Goal: Task Accomplishment & Management: Manage account settings

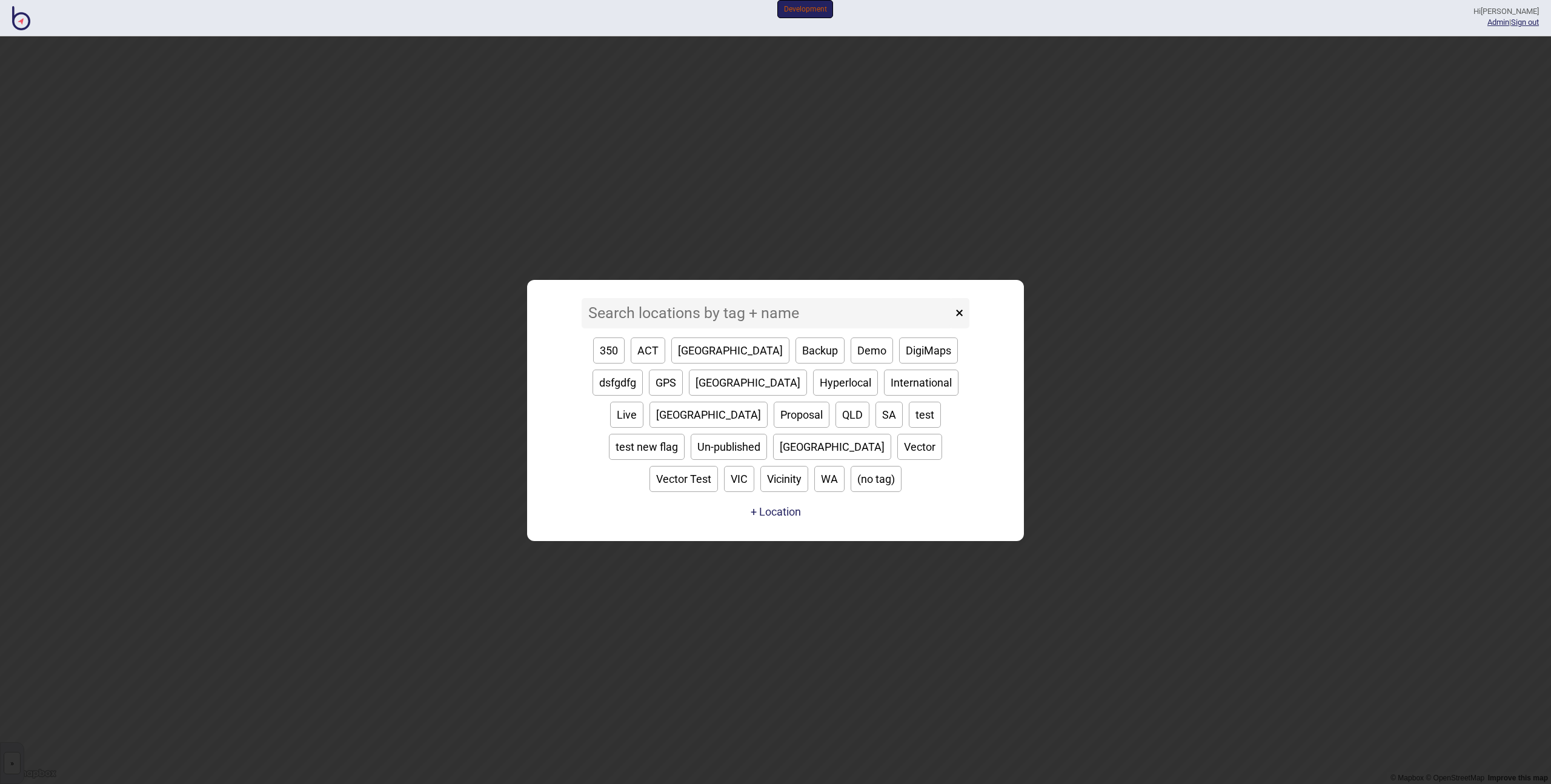
click at [626, 328] on input at bounding box center [767, 313] width 371 height 30
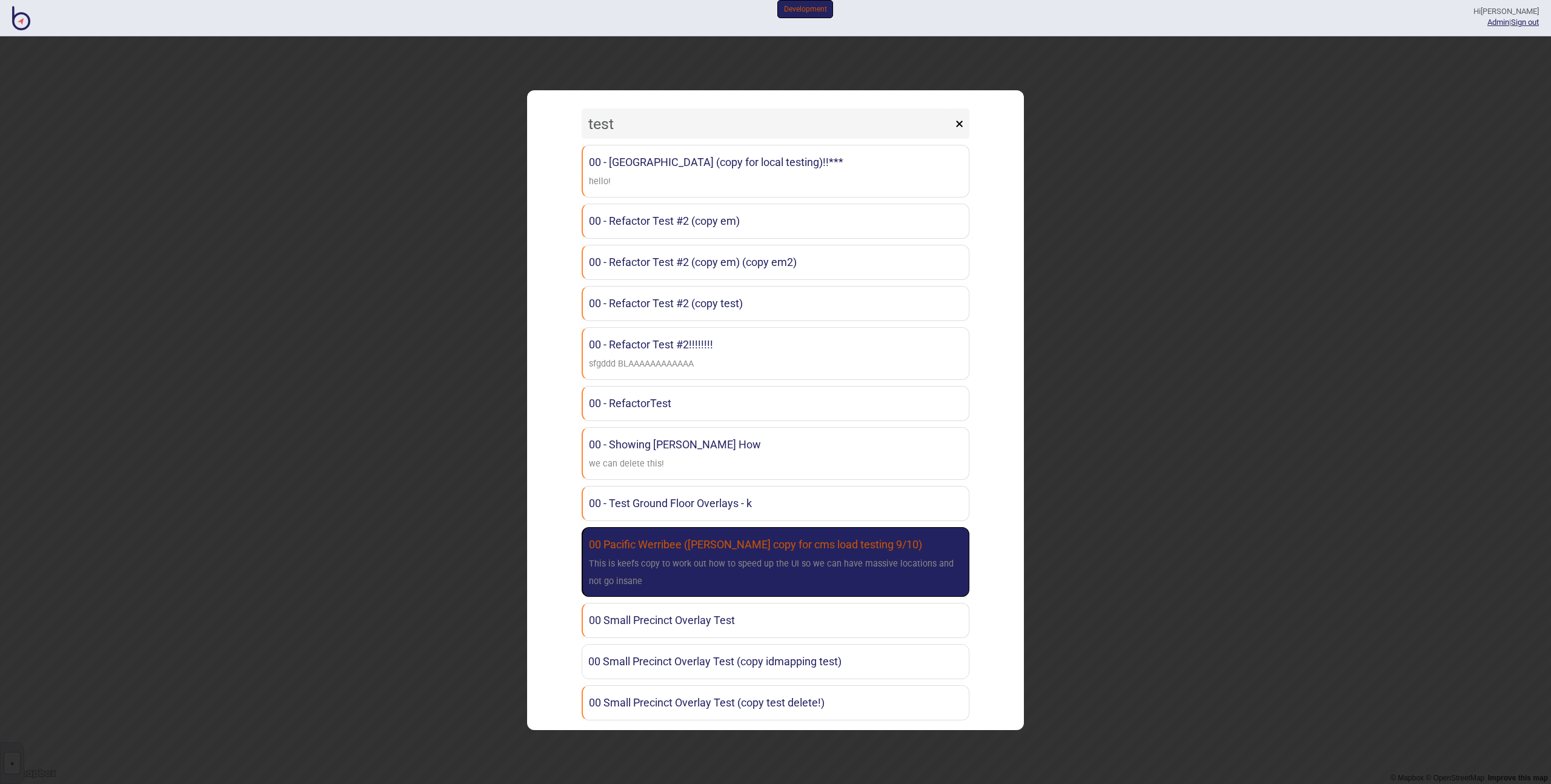
type input "test"
click at [782, 563] on div "This is keefs copy to work out how to speed up the UI so we can have massive lo…" at bounding box center [775, 573] width 374 height 35
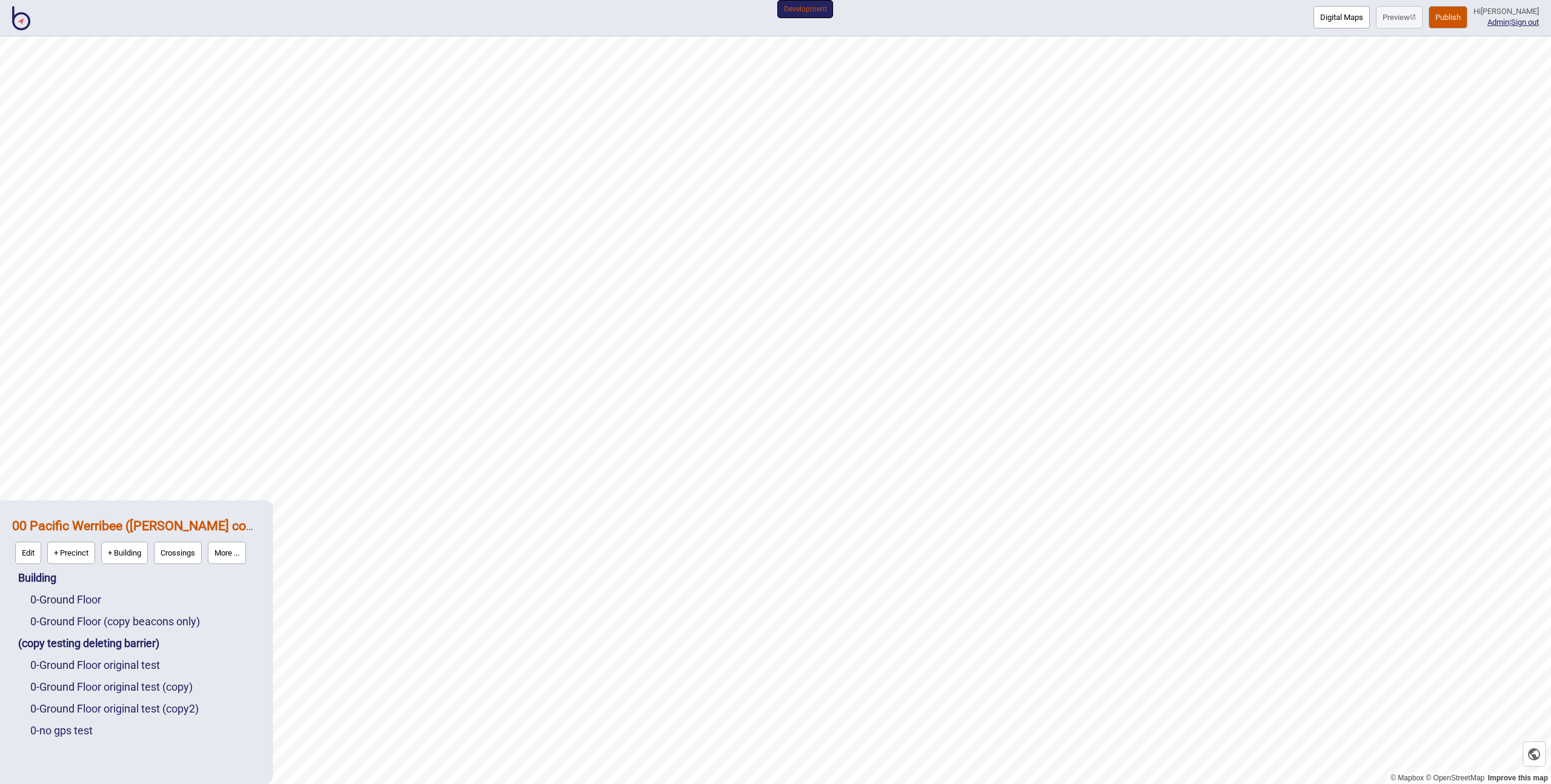
click at [23, 23] on img at bounding box center [21, 18] width 18 height 24
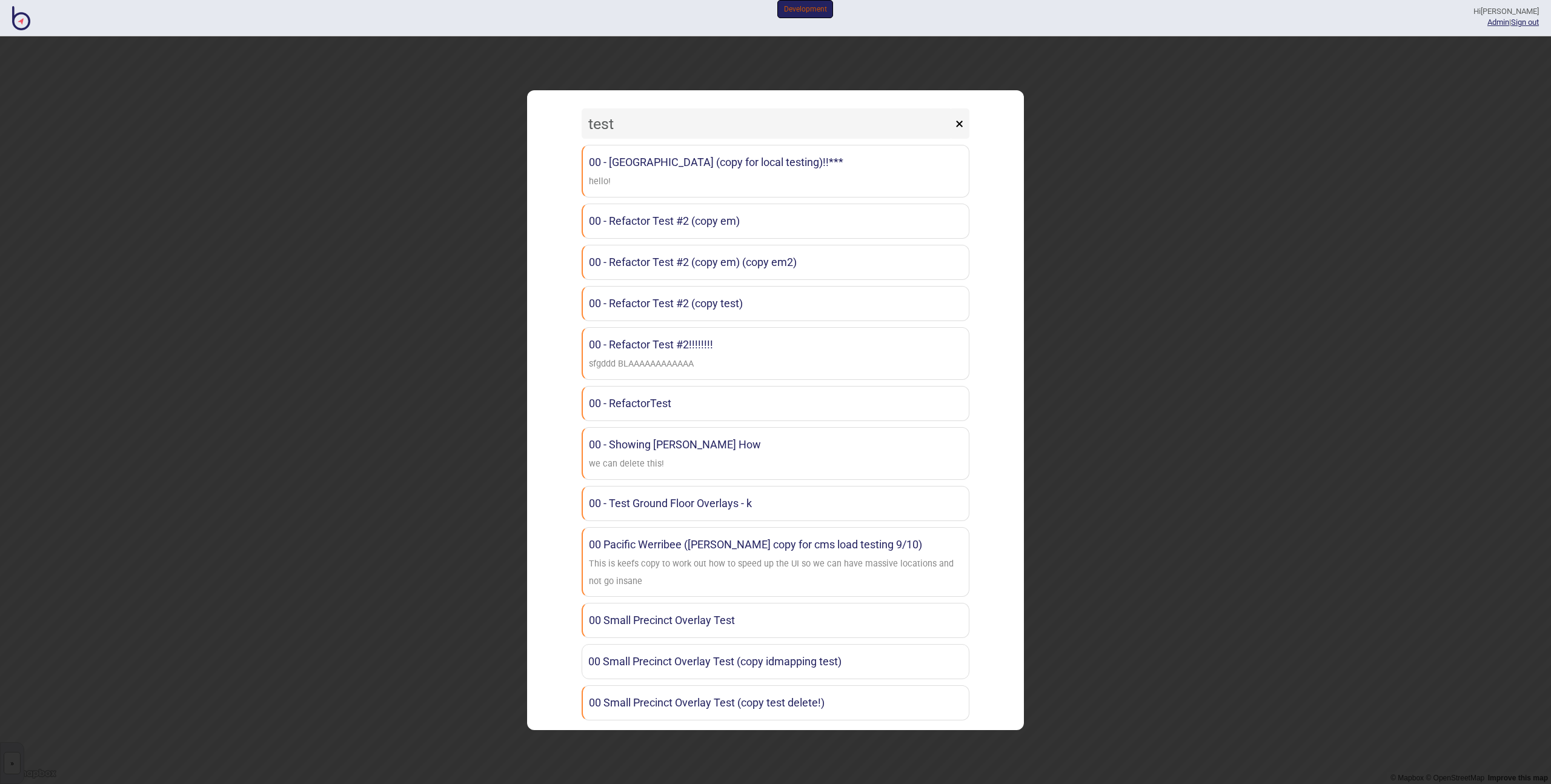
drag, startPoint x: 658, startPoint y: 134, endPoint x: 555, endPoint y: 126, distance: 103.3
click at [555, 127] on div "test × 00 - [GEOGRAPHIC_DATA] (copy for local testing)!!*** hello! 00 - Refacto…" at bounding box center [776, 410] width 485 height 627
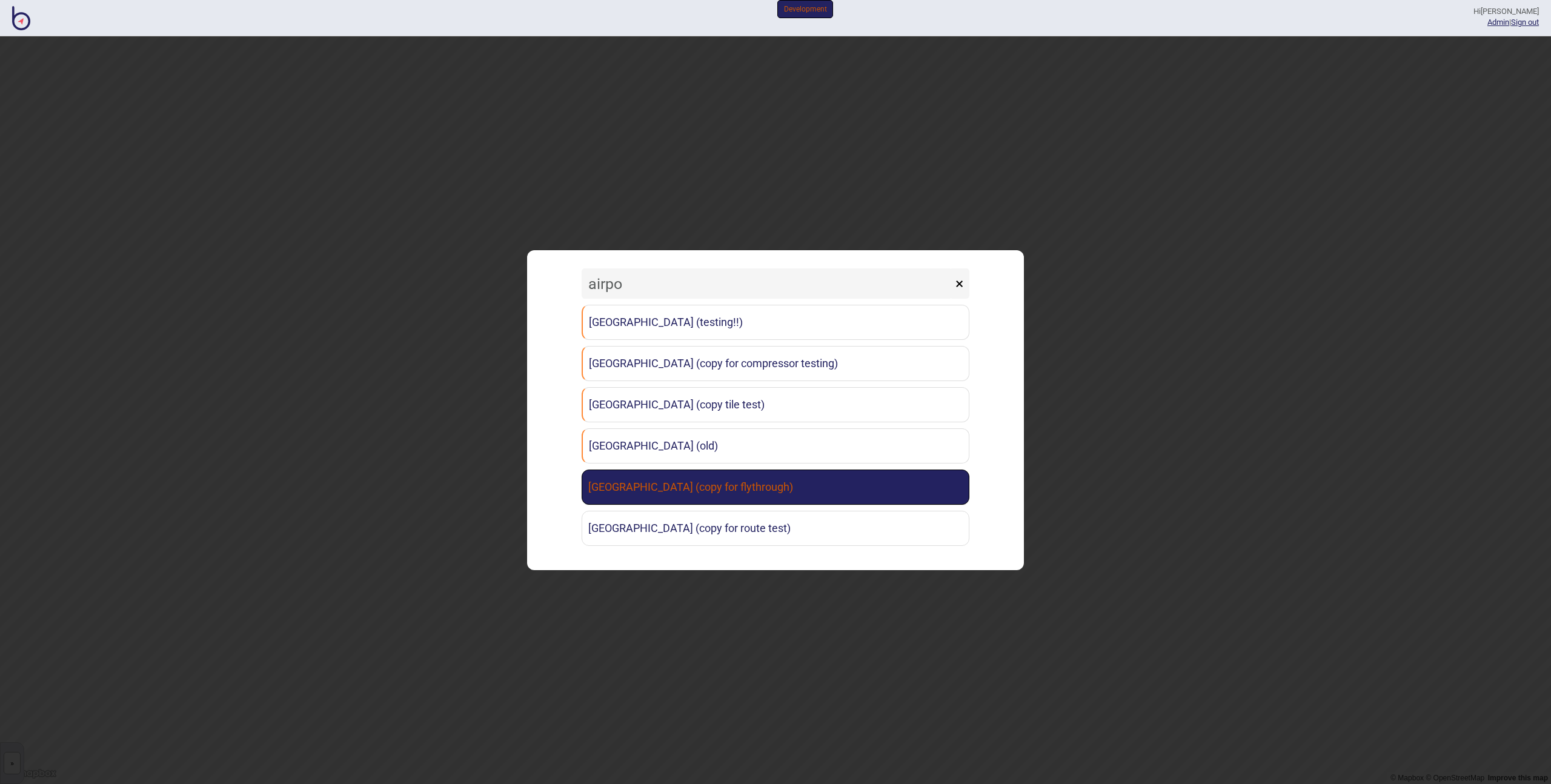
type input "airpo"
click at [688, 483] on link "[GEOGRAPHIC_DATA] (copy for flythrough)" at bounding box center [775, 487] width 388 height 35
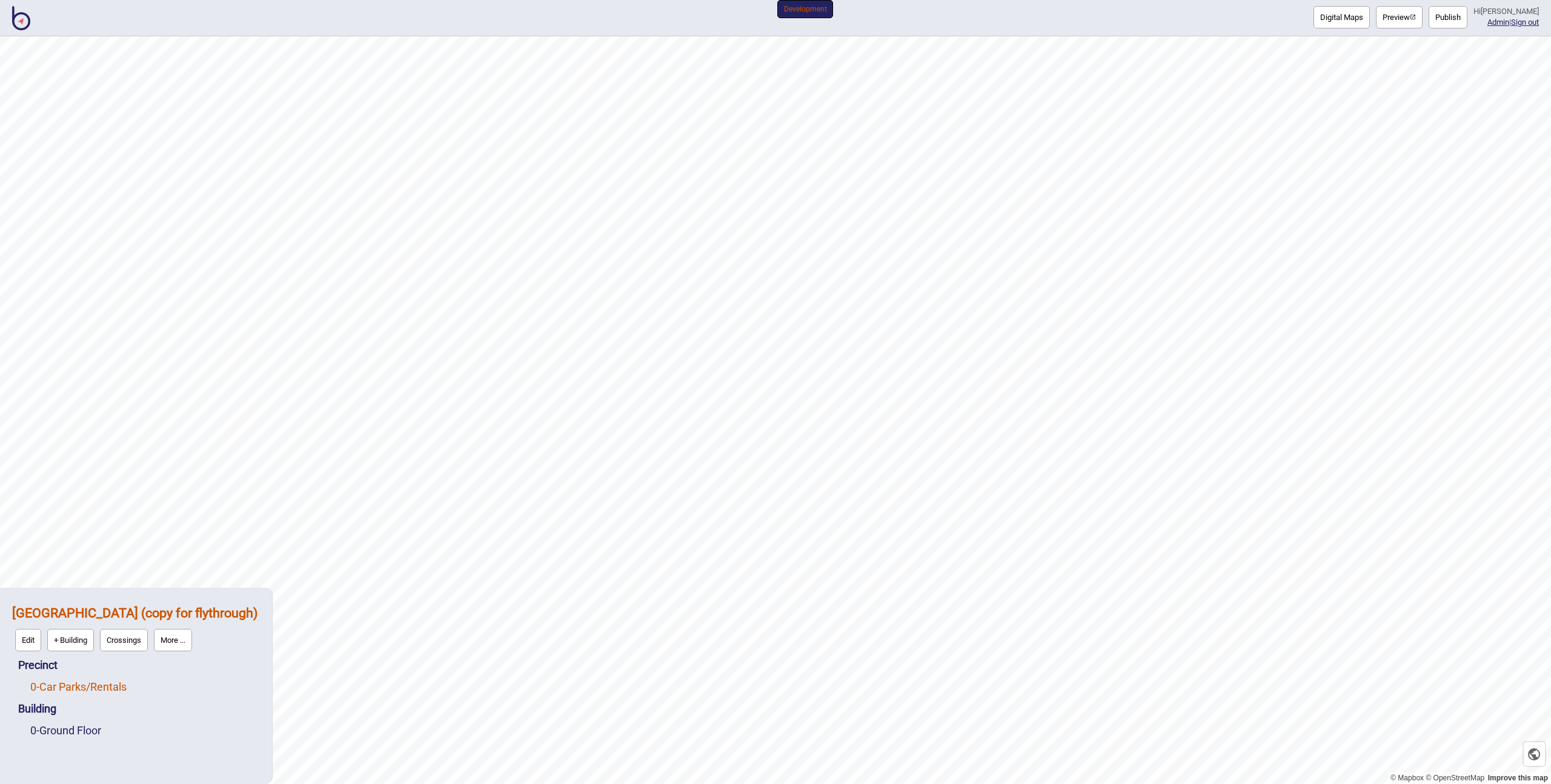
click at [114, 685] on link "0 - Car Parks/Rentals" at bounding box center [78, 686] width 96 height 12
click at [98, 734] on link "0 - Ground Floor" at bounding box center [65, 730] width 71 height 12
click at [118, 729] on button "Vector" at bounding box center [125, 727] width 36 height 23
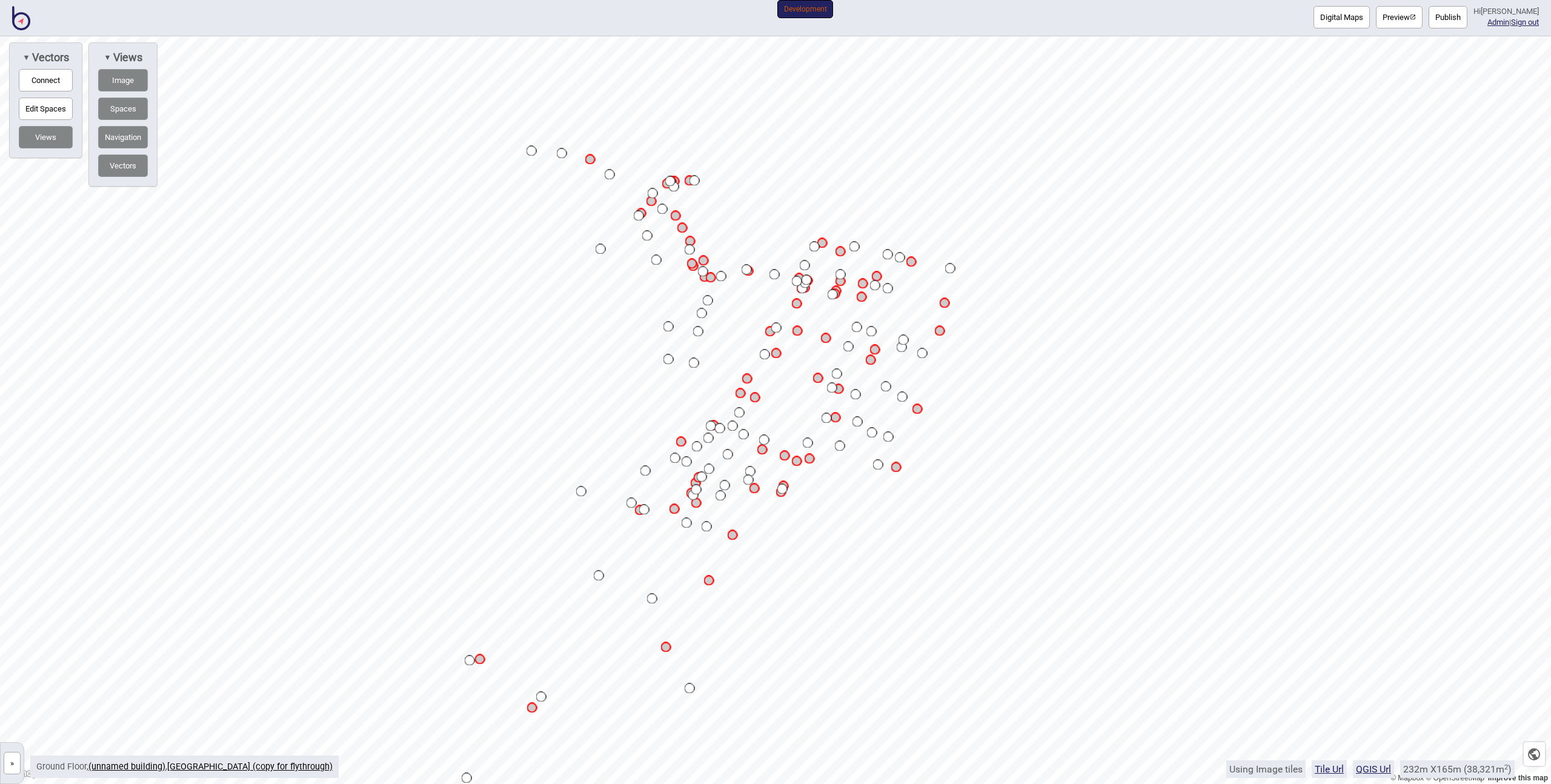
click at [1347, 16] on button "Digital Maps" at bounding box center [1342, 17] width 56 height 23
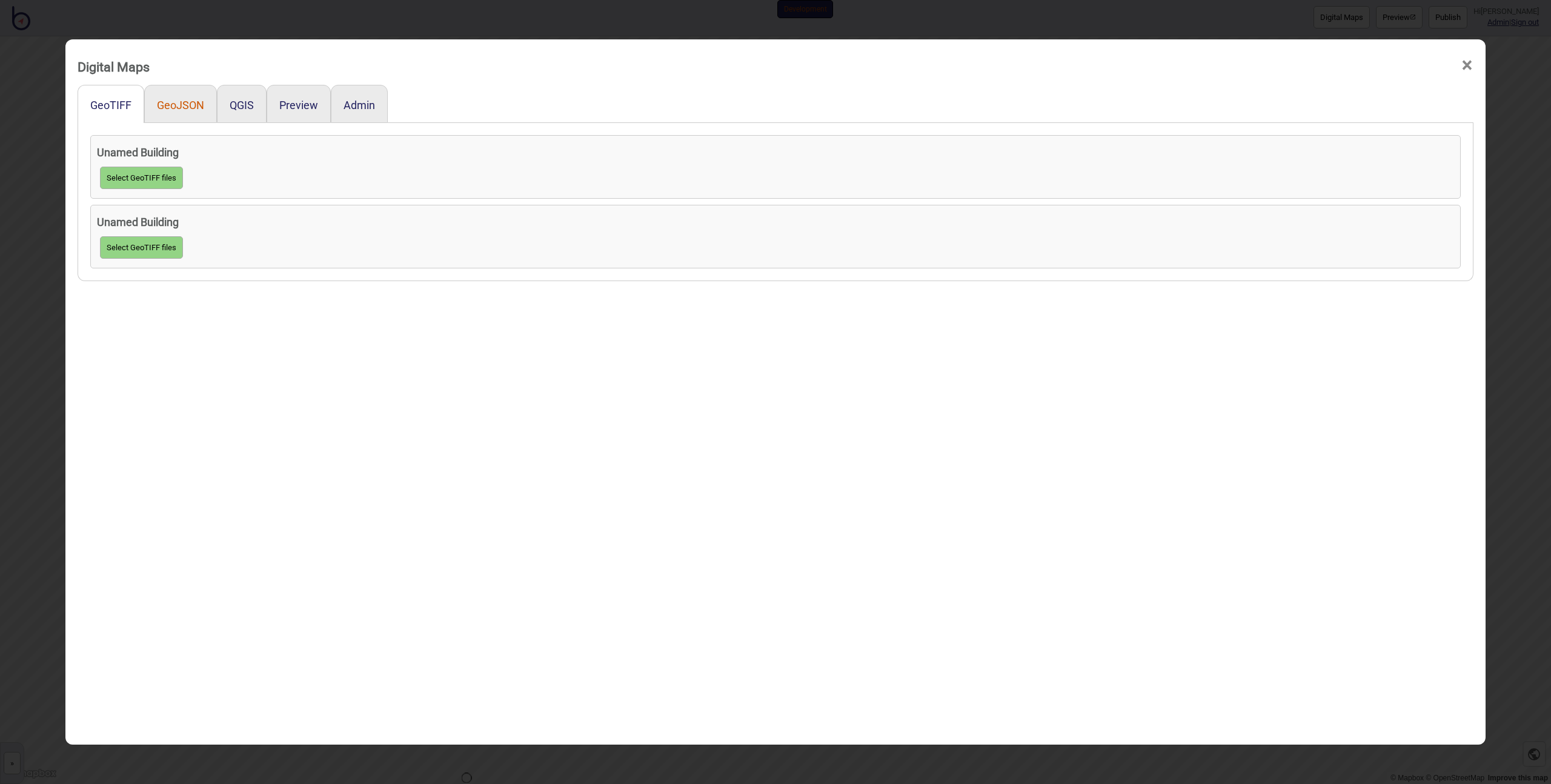
click at [174, 105] on button "GeoJSON" at bounding box center [180, 105] width 48 height 12
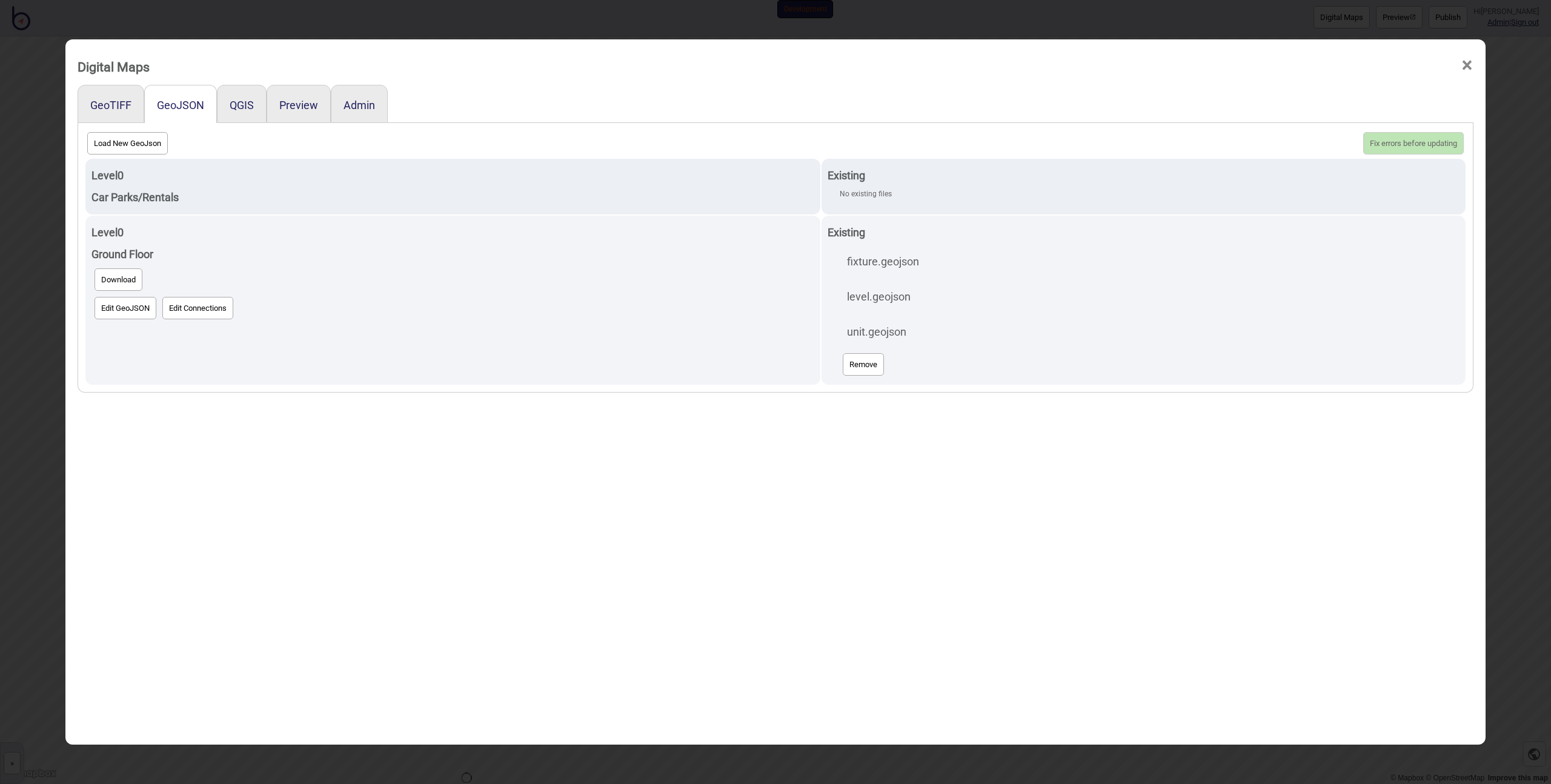
click at [196, 123] on div "GeoJSON" at bounding box center [180, 103] width 73 height 38
click at [216, 438] on div "GeoTIFF GeoJSON QGIS Preview Admin Load New GeoJson Fix errors before updating …" at bounding box center [776, 437] width 1396 height 706
click at [219, 427] on div "GeoTIFF GeoJSON QGIS Preview Admin Load New GeoJson Fix errors before updating …" at bounding box center [776, 437] width 1396 height 706
click at [457, 513] on div "GeoTIFF GeoJSON QGIS Preview Admin Load New GeoJson Fix errors before updating …" at bounding box center [776, 437] width 1396 height 706
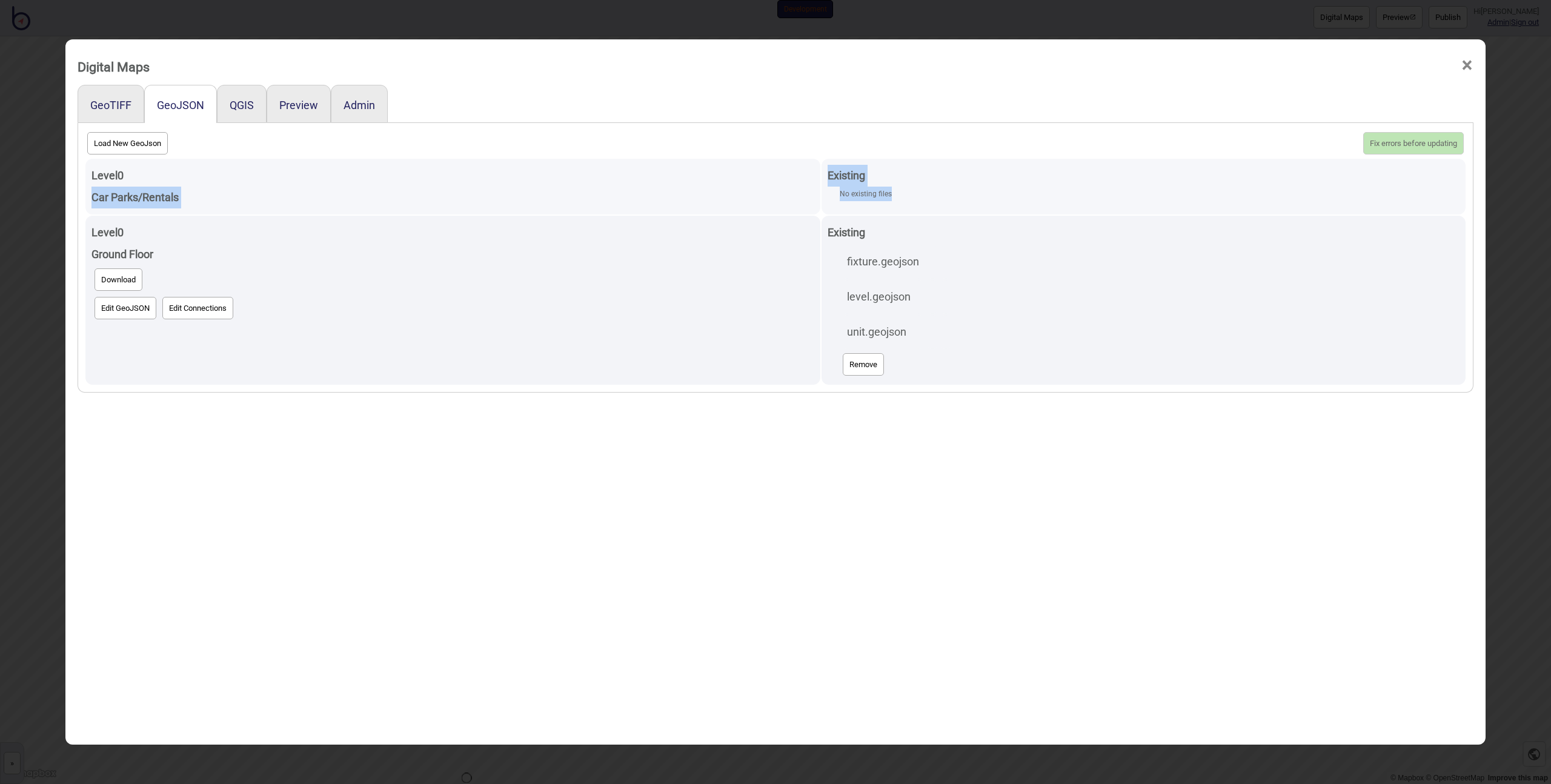
drag, startPoint x: 900, startPoint y: 194, endPoint x: 796, endPoint y: 186, distance: 104.3
click at [796, 186] on tr "Level 0 Car Parks/Rentals Existing No existing files" at bounding box center [775, 187] width 1380 height 56
click at [780, 189] on div "Car Parks/Rentals" at bounding box center [453, 198] width 723 height 22
click at [256, 166] on div "Level 0" at bounding box center [453, 176] width 723 height 22
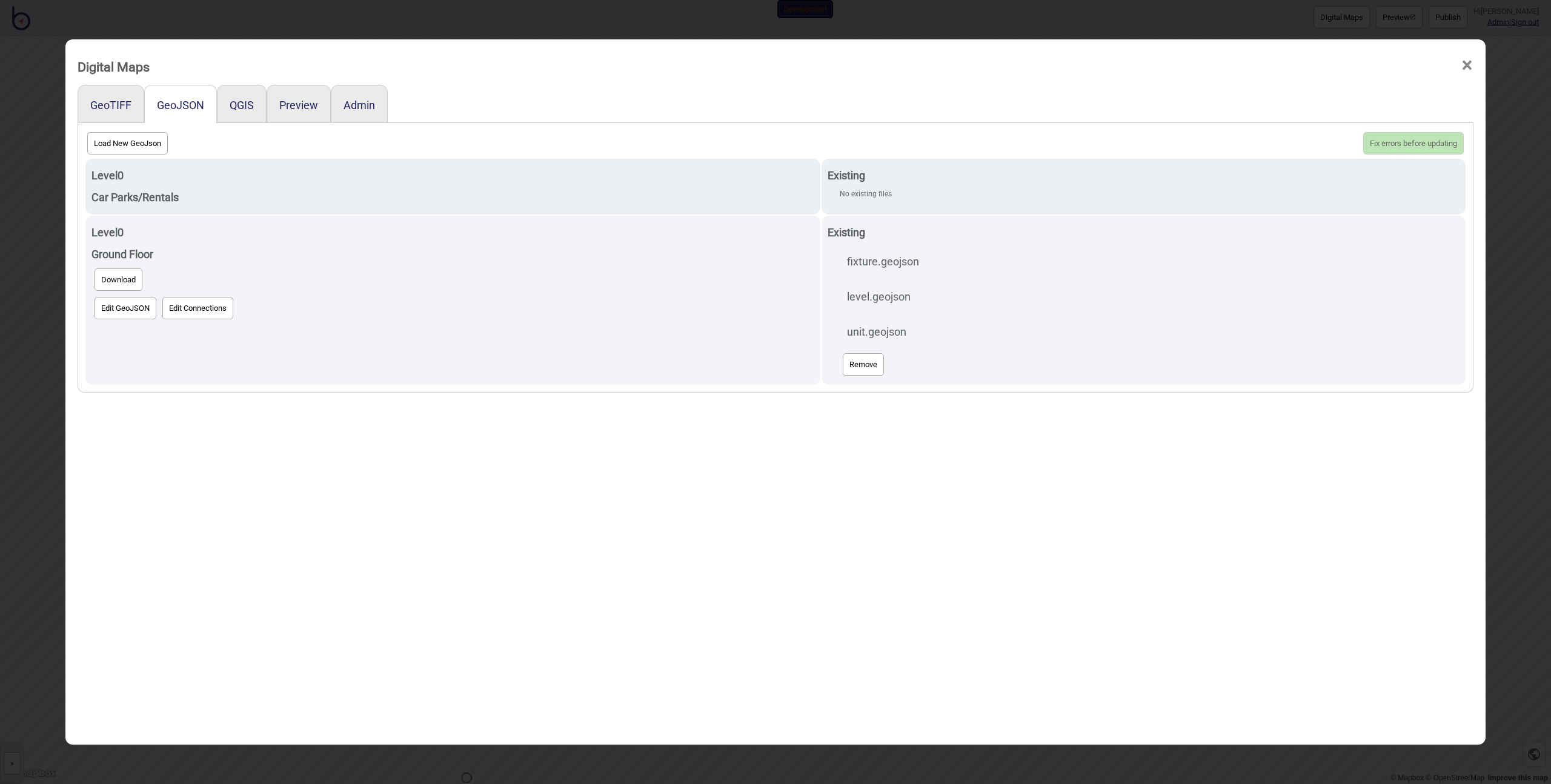
click at [716, 154] on div "Load New GeoJson Fix errors before updating" at bounding box center [775, 142] width 1382 height 28
click at [508, 155] on div "Load New GeoJson Fix errors before updating" at bounding box center [775, 142] width 1382 height 28
click at [202, 452] on div "GeoTIFF GeoJSON QGIS Preview Admin Load New GeoJson Fix errors before updating …" at bounding box center [776, 437] width 1396 height 706
click at [655, 469] on div "GeoTIFF GeoJSON QGIS Preview Admin Load New GeoJson Fix errors before updating …" at bounding box center [776, 437] width 1396 height 706
click at [132, 412] on div "GeoTIFF GeoJSON QGIS Preview Admin Load New GeoJson Fix errors before updating …" at bounding box center [776, 437] width 1396 height 706
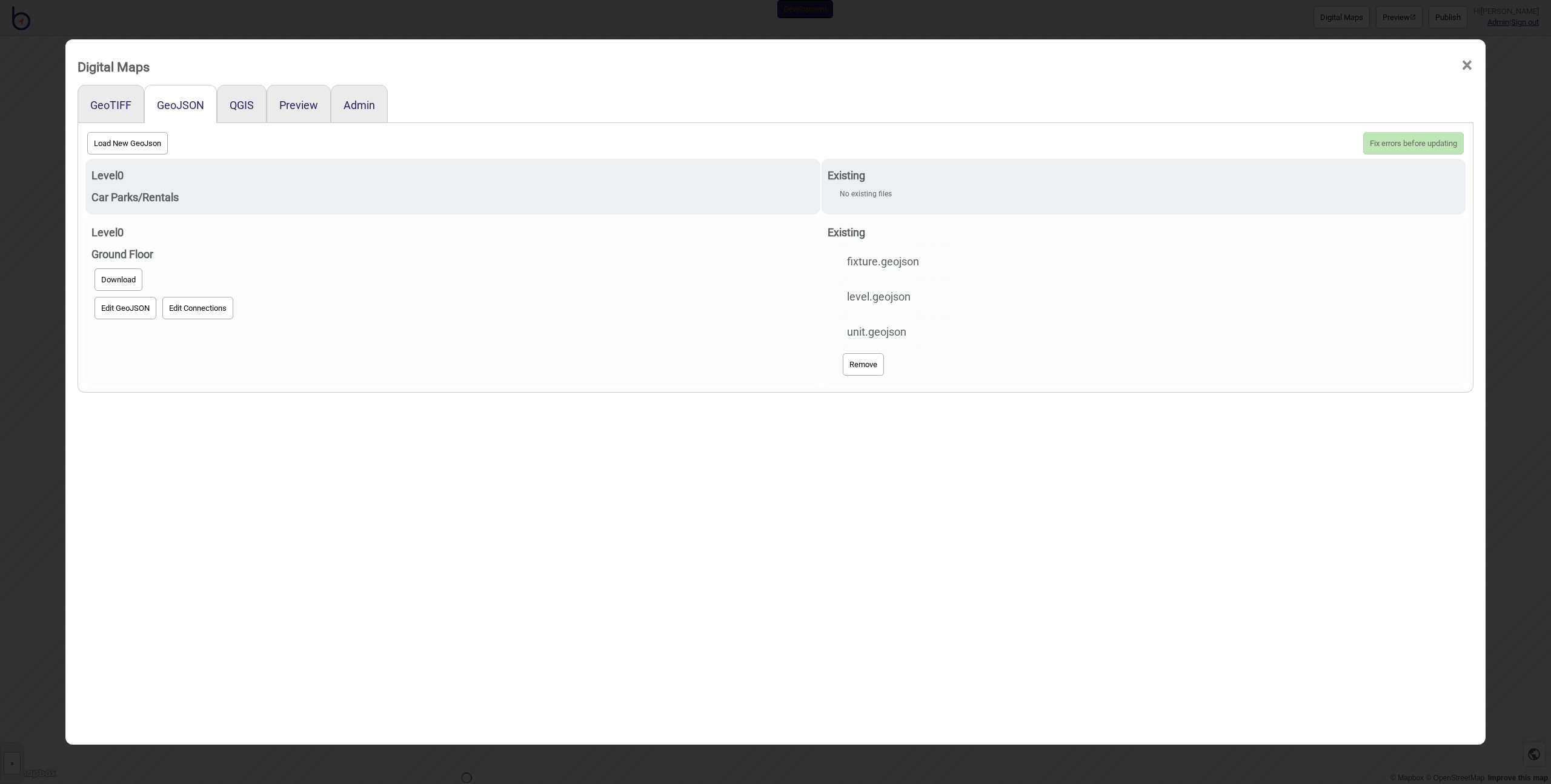
click at [112, 317] on button "Edit GeoJSON" at bounding box center [125, 308] width 62 height 23
click at [200, 306] on button "Edit Connections" at bounding box center [198, 308] width 71 height 23
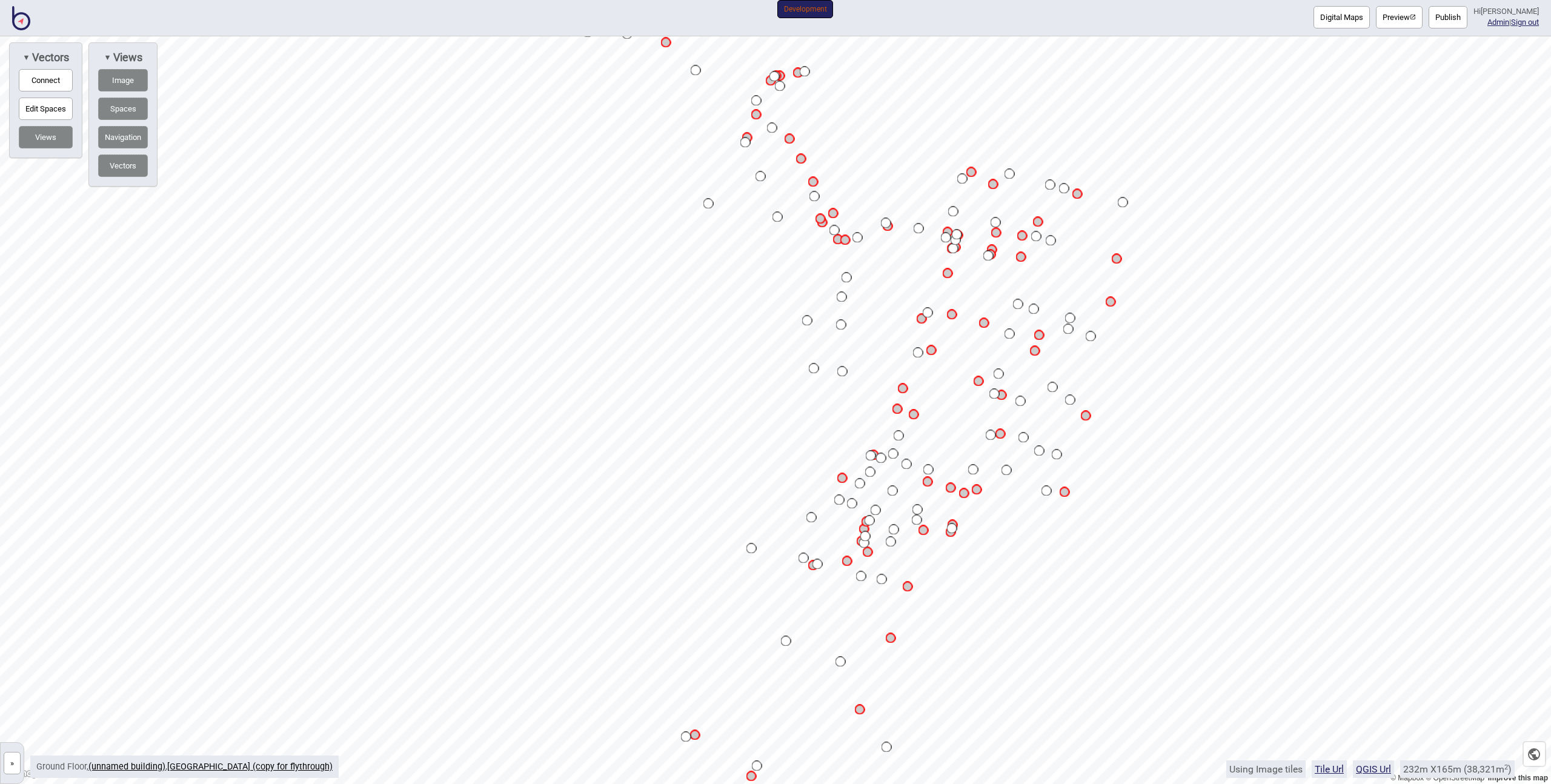
click at [1361, 15] on button "Digital Maps" at bounding box center [1342, 17] width 56 height 23
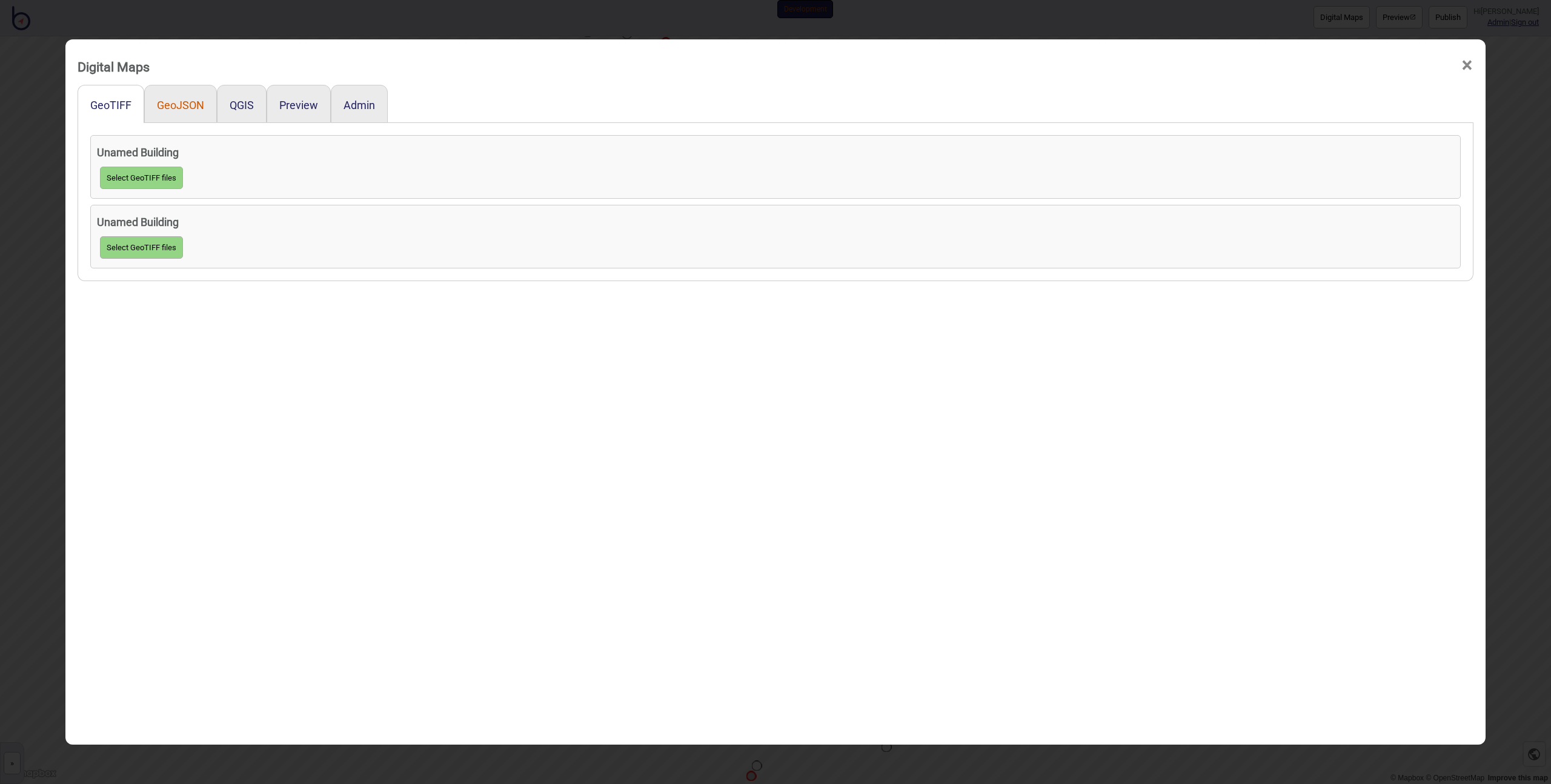
click at [185, 107] on button "GeoJSON" at bounding box center [180, 105] width 48 height 12
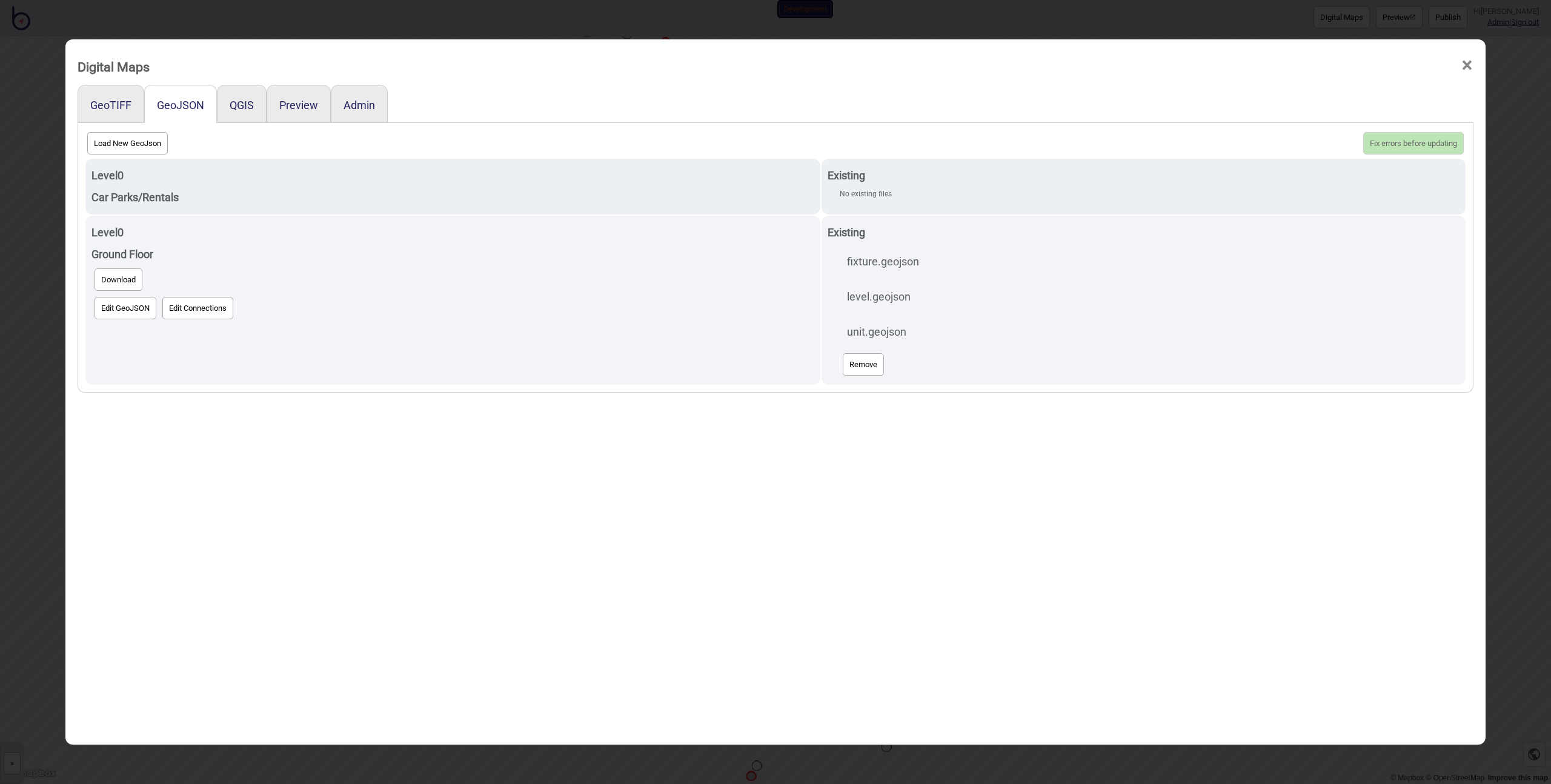
click at [125, 144] on button "Load New GeoJson" at bounding box center [127, 143] width 81 height 23
click input "file" at bounding box center [0, 0] width 0 height 0
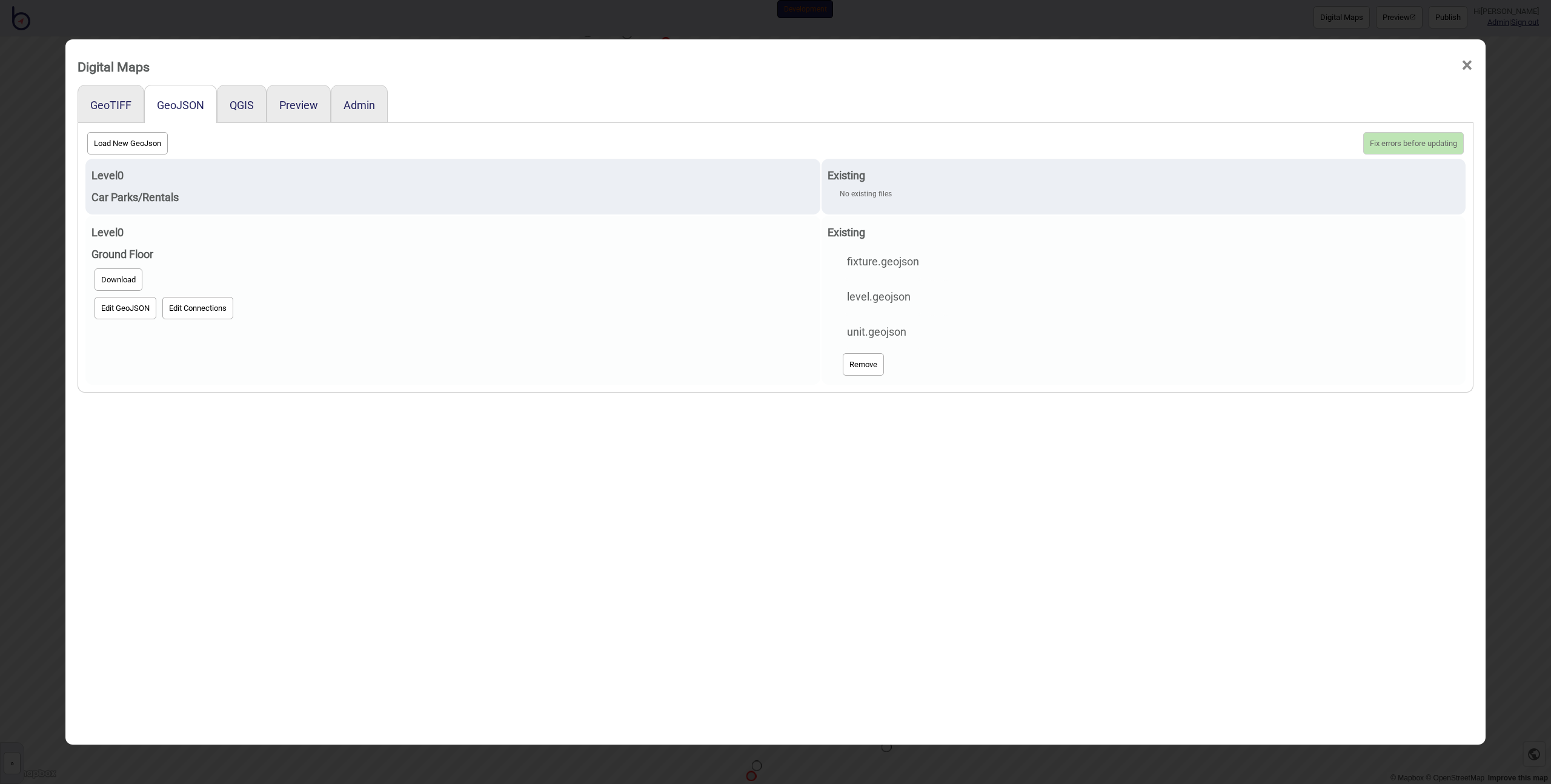
select select "unit (1).geojson"
select select "level.geojson"
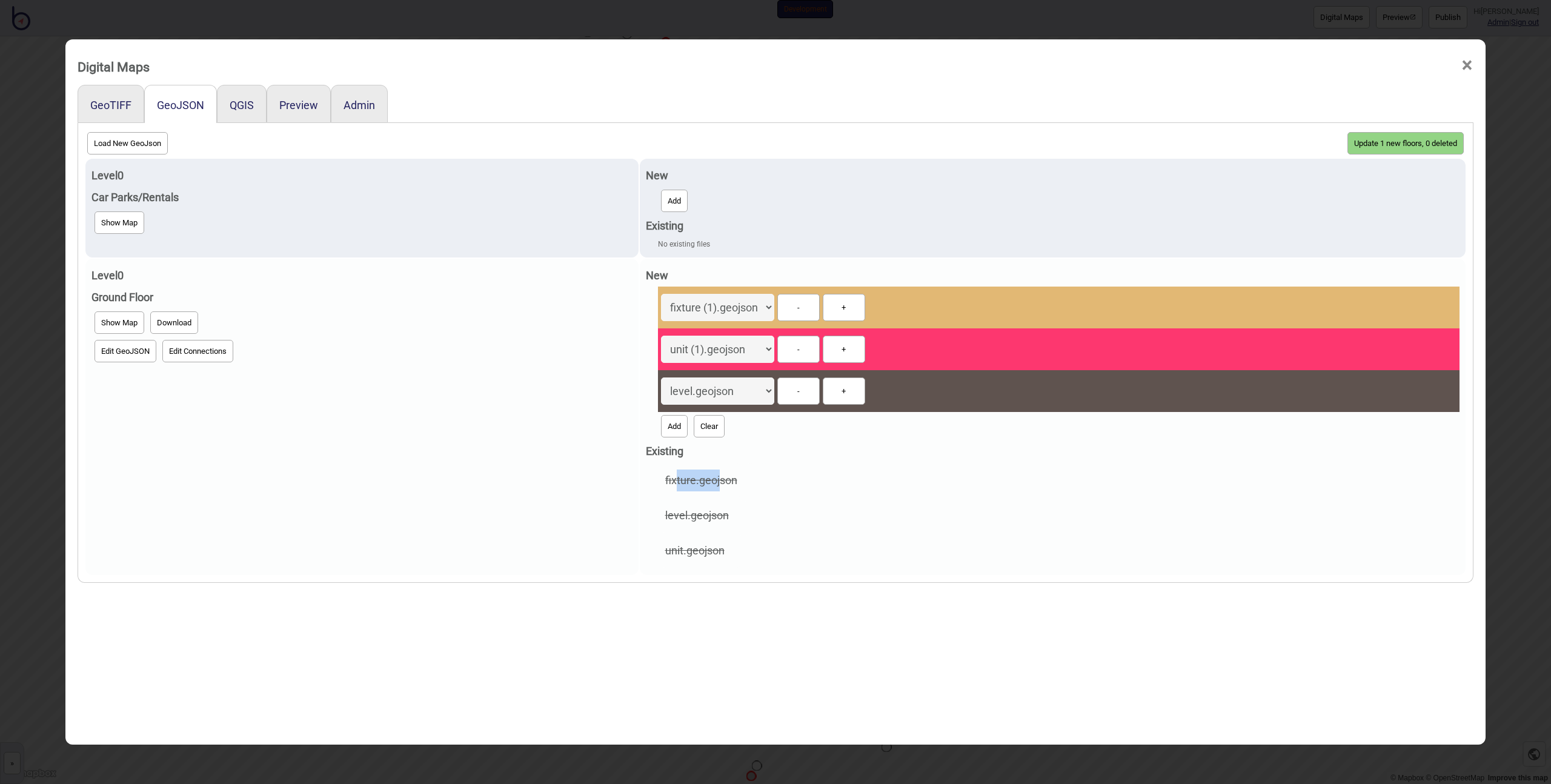
drag, startPoint x: 675, startPoint y: 477, endPoint x: 719, endPoint y: 478, distance: 44.0
click at [719, 478] on td "fixture.geojson" at bounding box center [701, 480] width 84 height 34
click at [724, 476] on td "fixture.geojson" at bounding box center [701, 480] width 84 height 34
drag, startPoint x: 681, startPoint y: 483, endPoint x: 715, endPoint y: 549, distance: 74.2
click at [715, 549] on tbody "fixture.geojson level.geojson unit.geojson" at bounding box center [715, 515] width 111 height 104
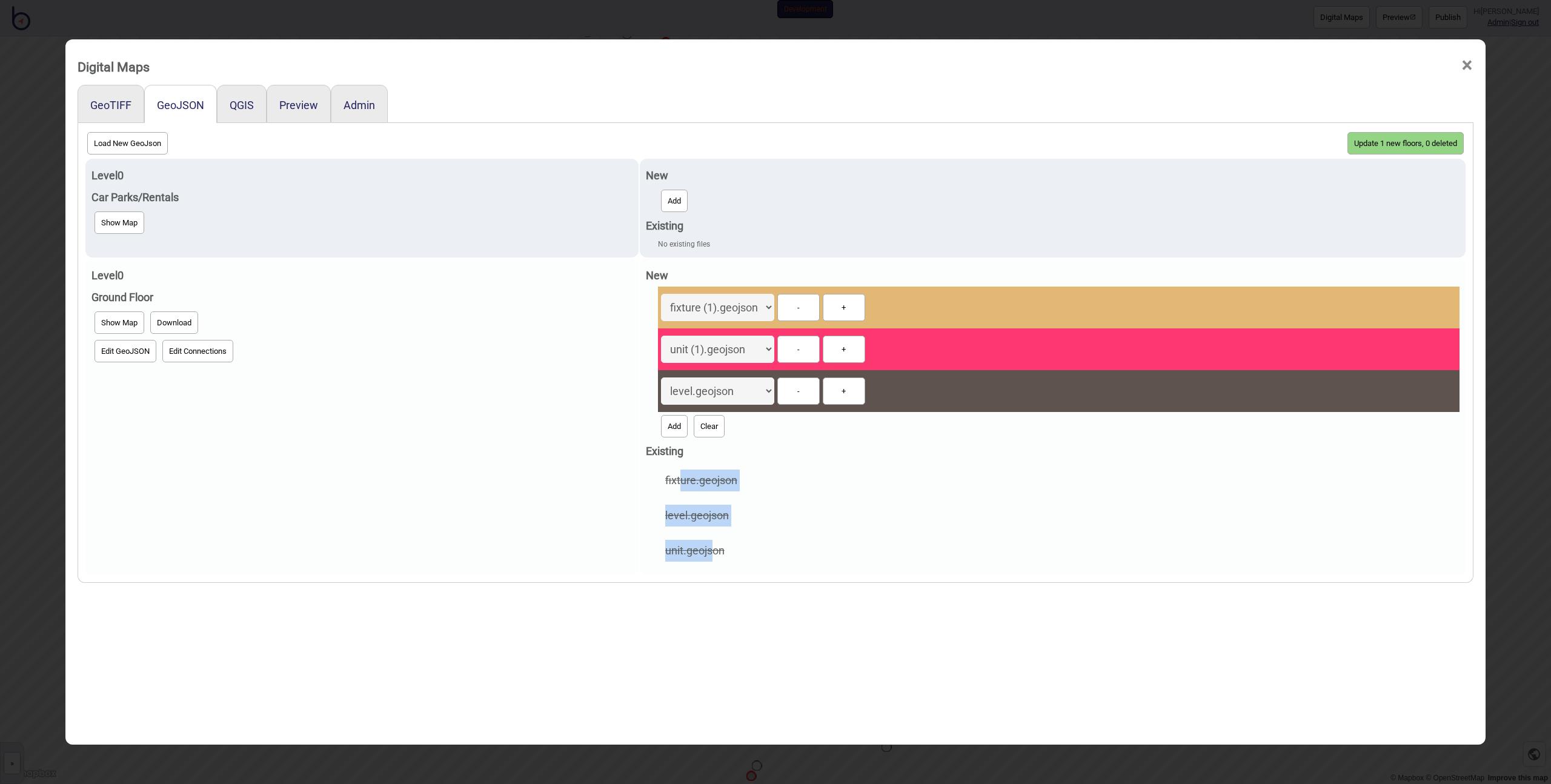
click at [715, 549] on td "unit.geojson" at bounding box center [701, 550] width 84 height 34
drag, startPoint x: 677, startPoint y: 485, endPoint x: 743, endPoint y: 488, distance: 66.1
click at [743, 488] on table "fixture.geojson level.geojson unit.geojson" at bounding box center [715, 516] width 114 height 107
click at [733, 549] on td "unit.geojson" at bounding box center [701, 550] width 84 height 34
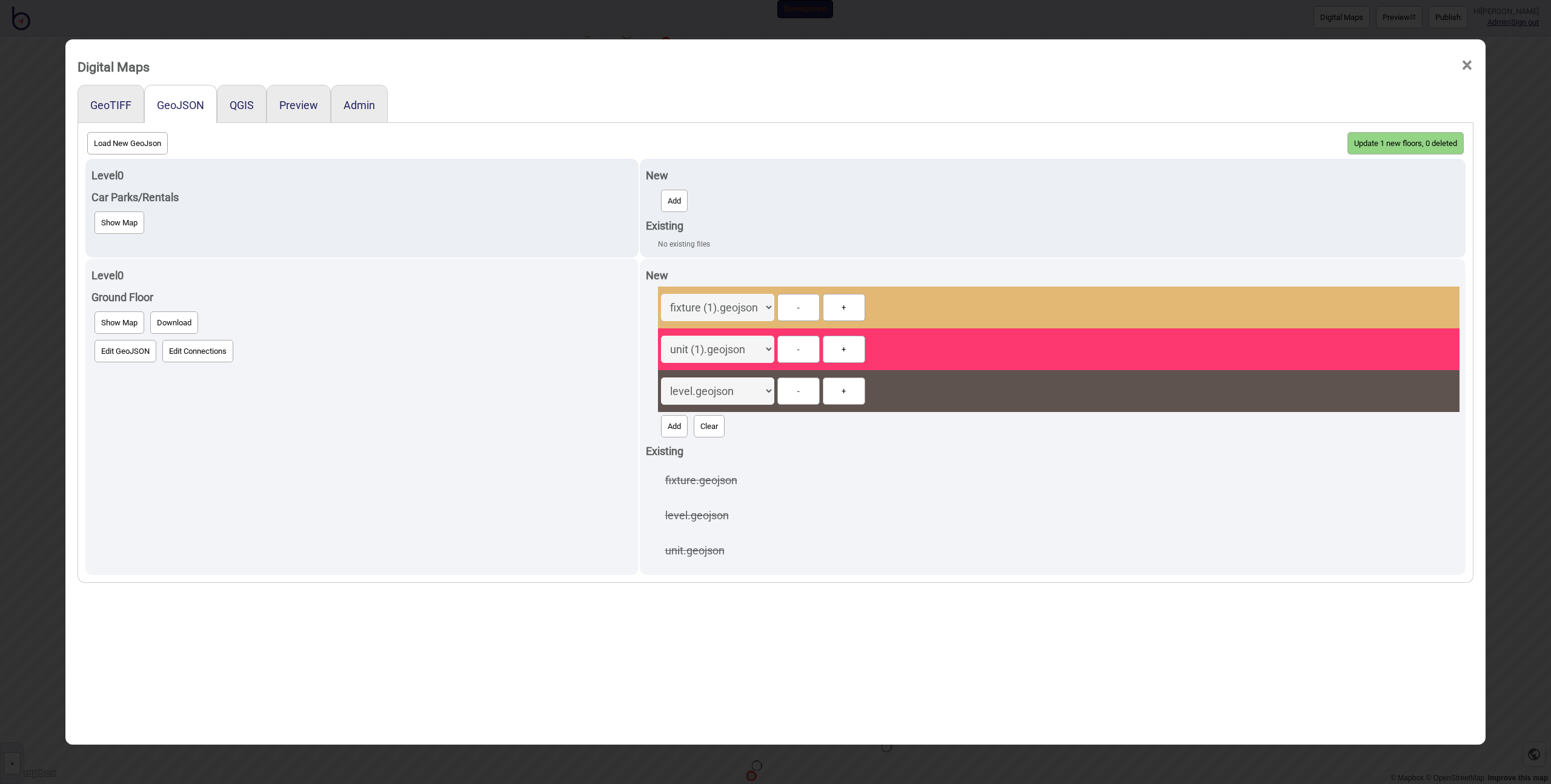
click at [1415, 145] on button "Update 1 new floors, 0 deleted" at bounding box center [1405, 143] width 116 height 23
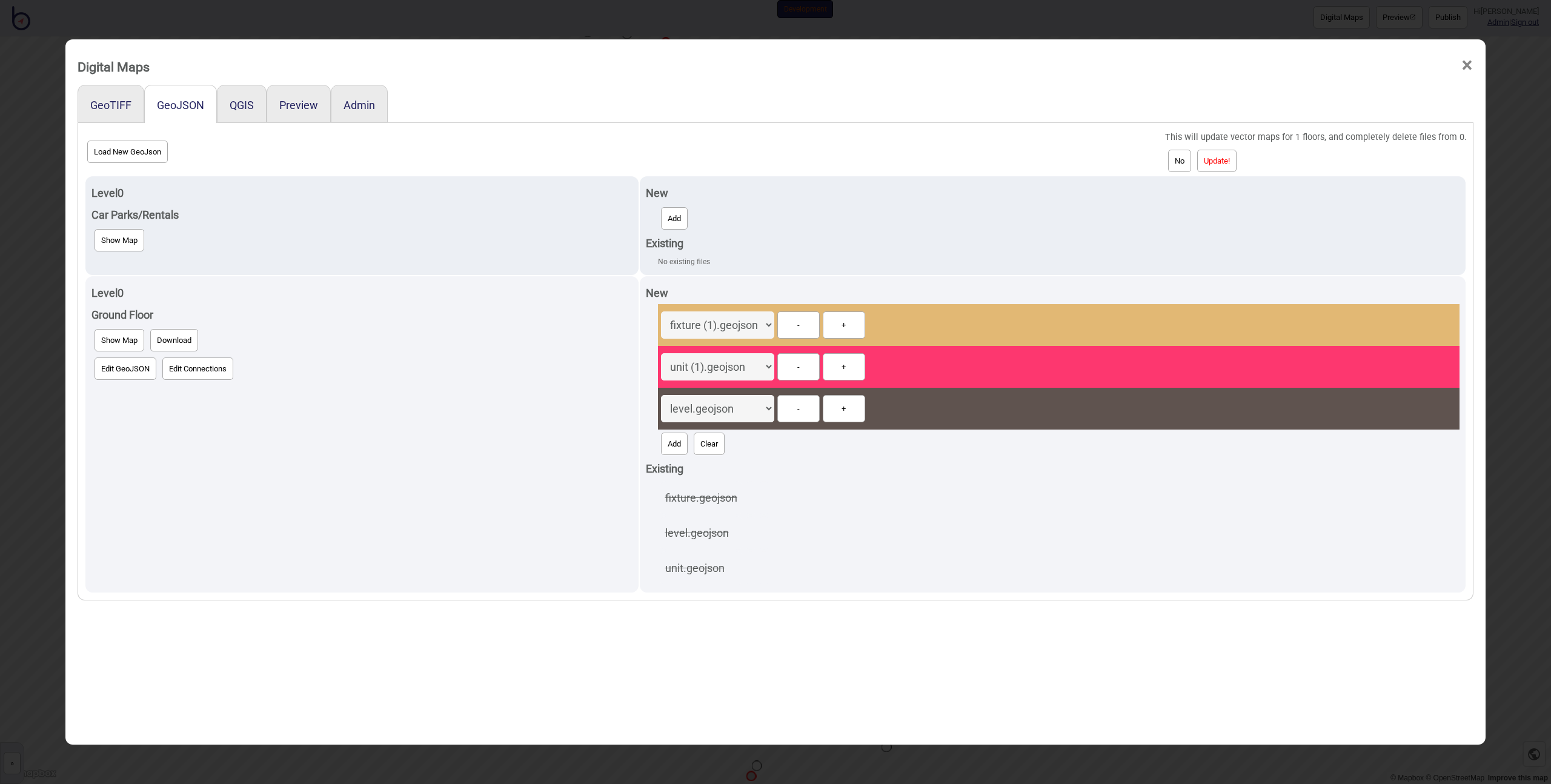
click at [1205, 165] on button "Update!" at bounding box center [1216, 160] width 39 height 23
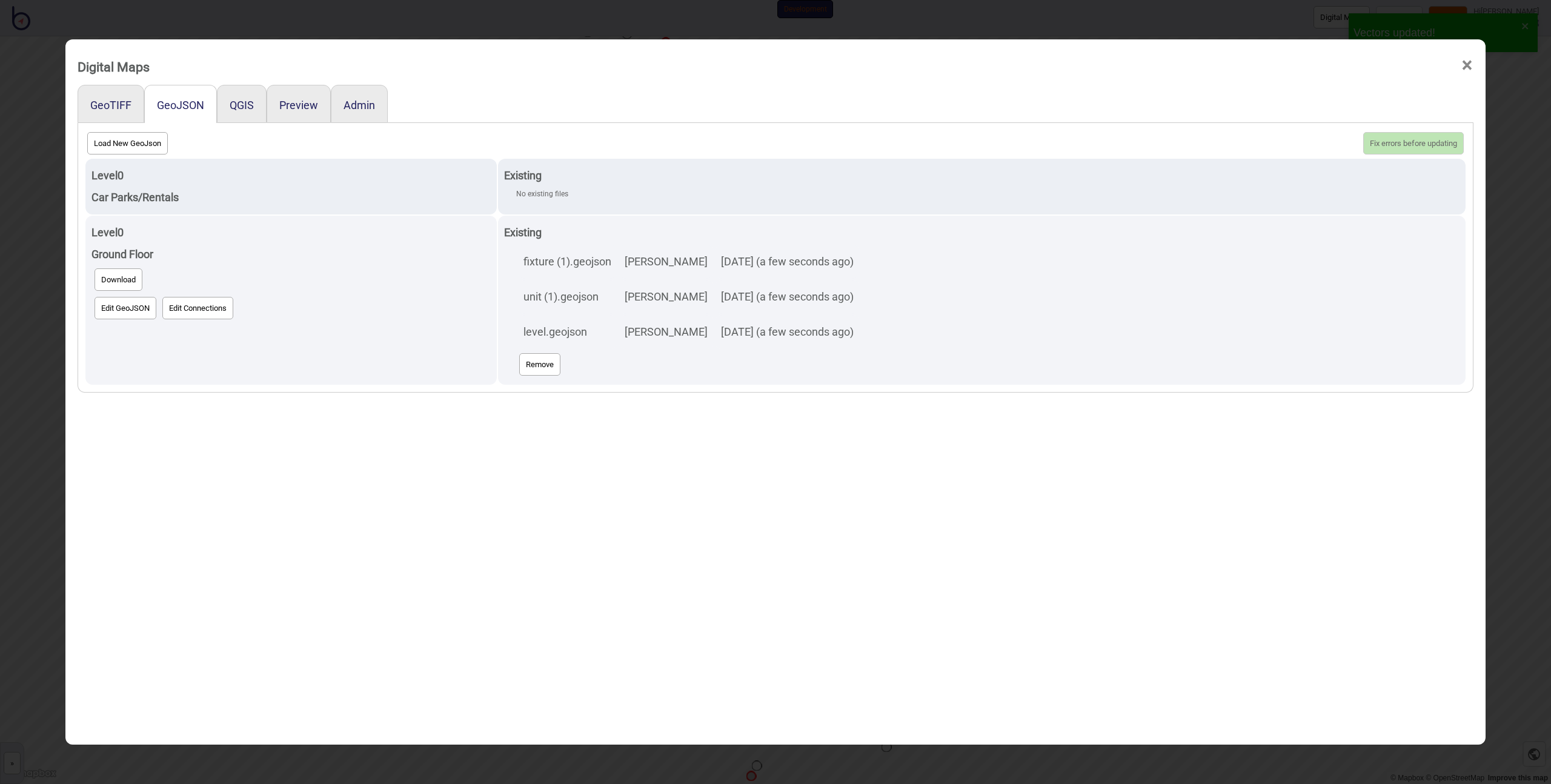
click at [336, 19] on div "Digital Maps × GeoTIFF GeoJSON QGIS Preview Admin Load New GeoJson Fix errors b…" at bounding box center [775, 392] width 1551 height 784
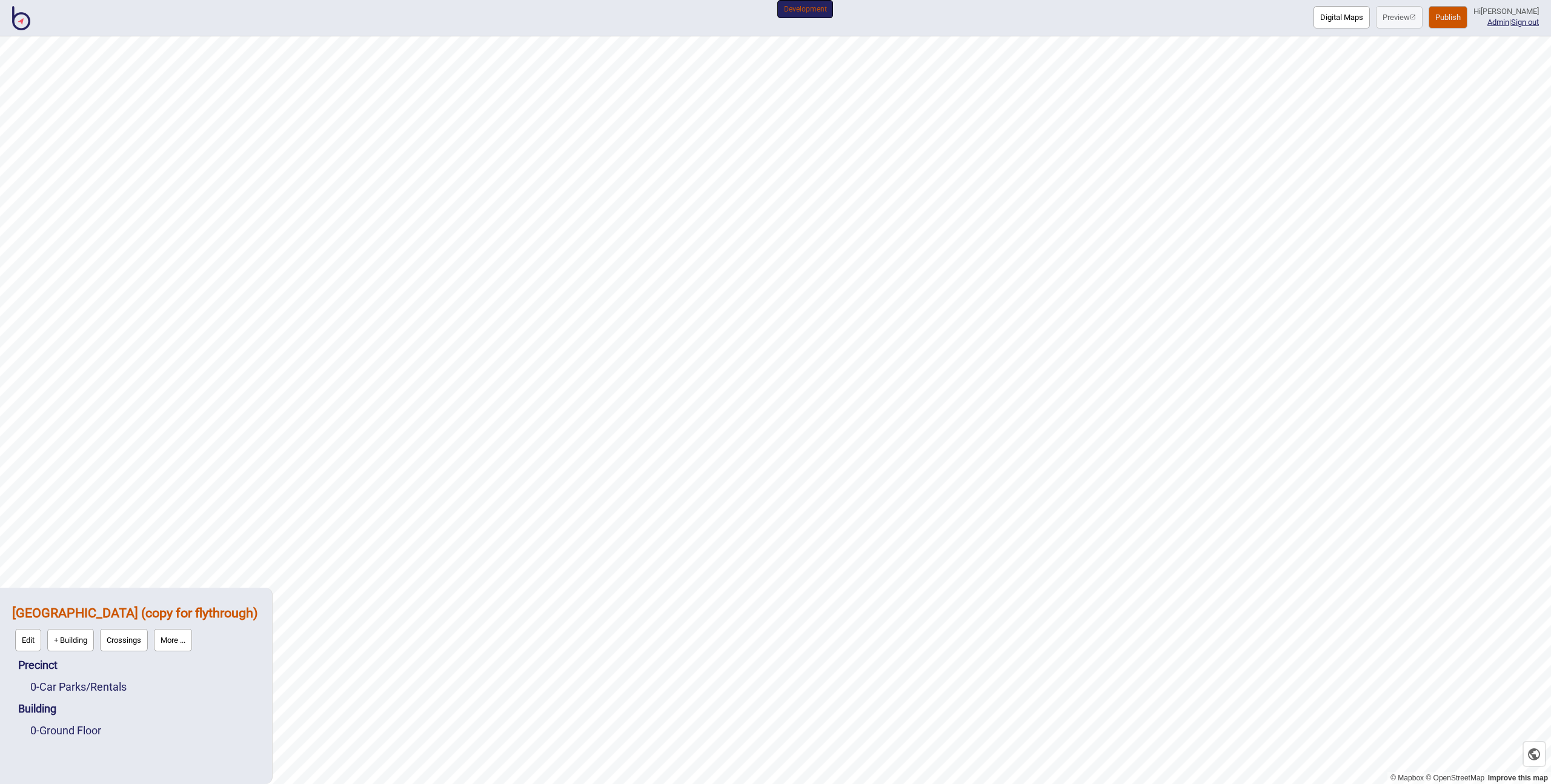
click at [1329, 18] on button "Digital Maps" at bounding box center [1342, 17] width 56 height 23
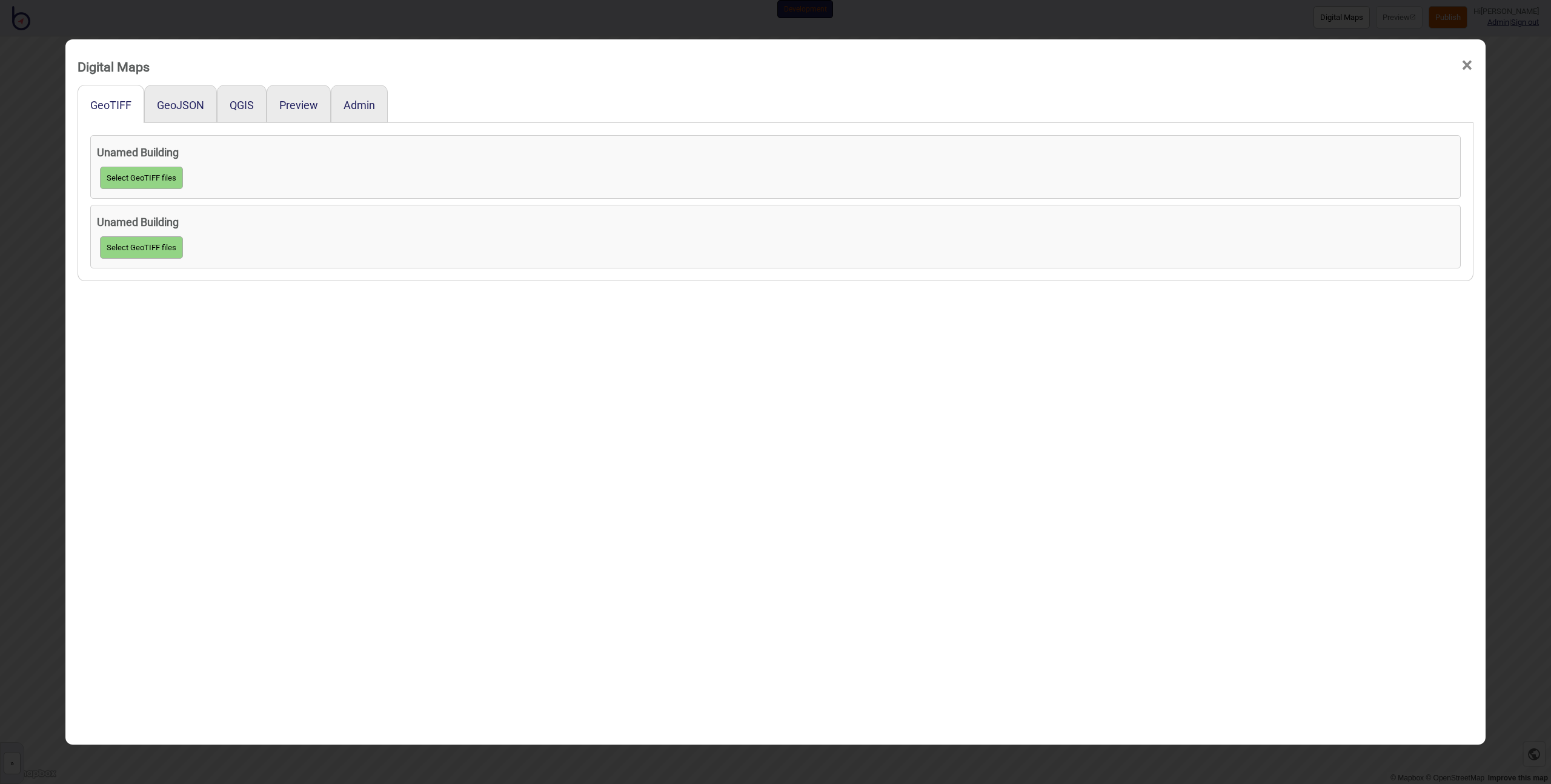
click at [174, 98] on div "GeoJSON" at bounding box center [180, 103] width 73 height 38
click at [173, 103] on button "GeoJSON" at bounding box center [180, 105] width 48 height 12
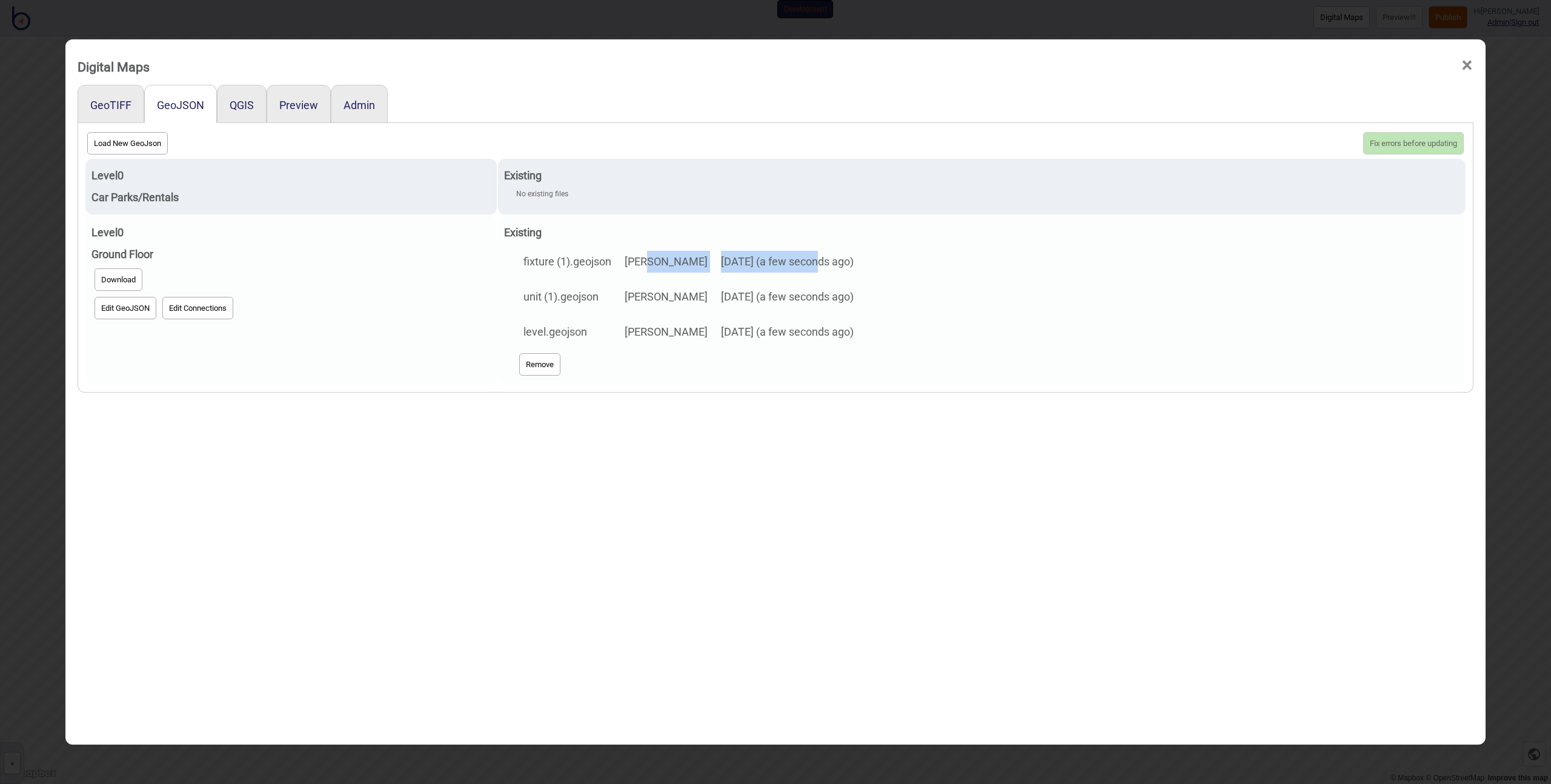
drag, startPoint x: 645, startPoint y: 262, endPoint x: 794, endPoint y: 257, distance: 149.1
click at [794, 257] on tr "fixture (1).[PERSON_NAME] [DATE] (a few seconds ago)" at bounding box center [688, 262] width 342 height 34
click at [826, 288] on td "[DATE] (a few seconds ago)" at bounding box center [788, 297] width 145 height 34
click at [821, 302] on td "[DATE] (a few seconds ago)" at bounding box center [788, 297] width 145 height 34
click at [660, 277] on td "[PERSON_NAME]" at bounding box center [666, 262] width 95 height 34
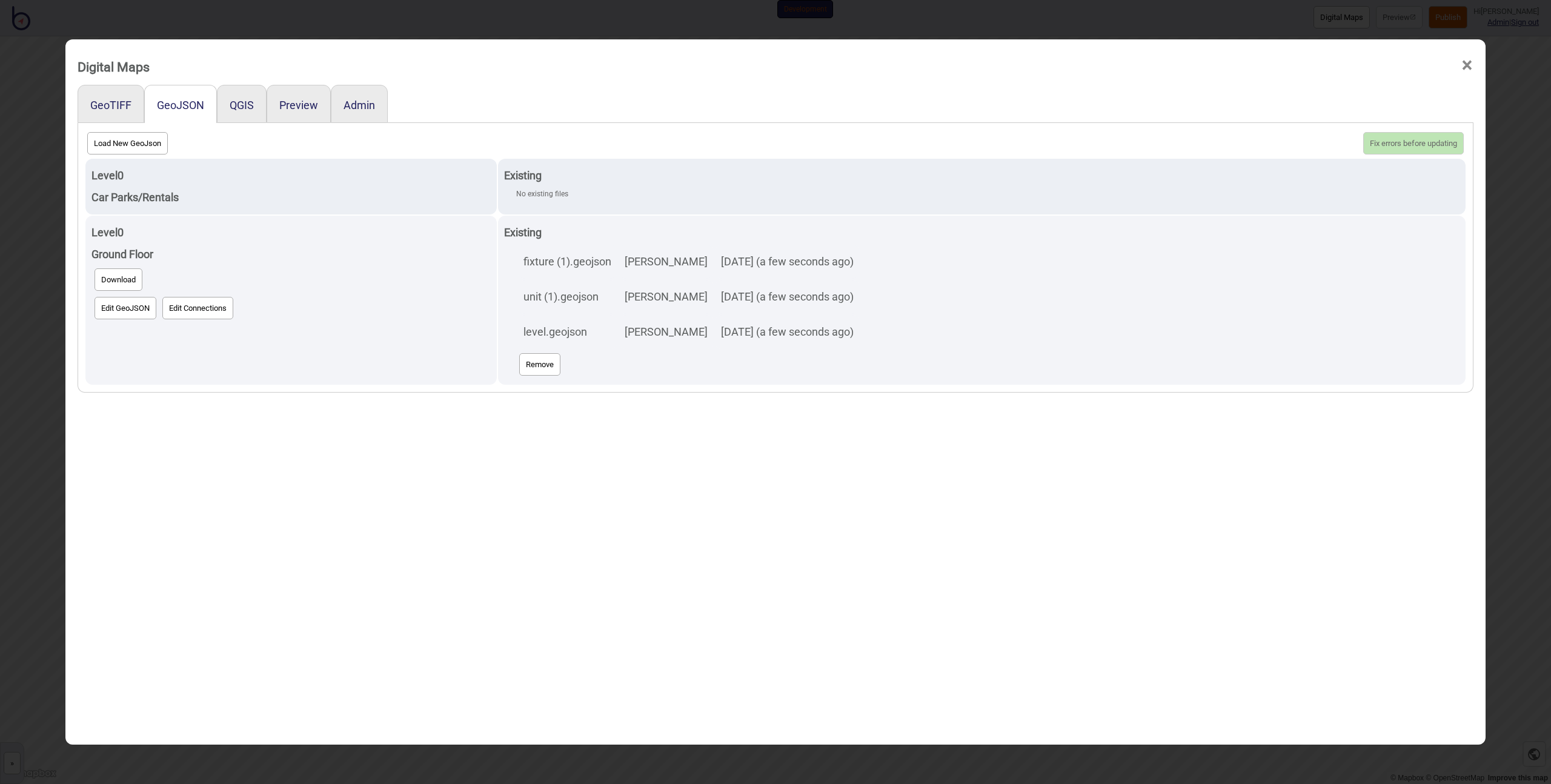
click at [1461, 62] on span "×" at bounding box center [1467, 65] width 12 height 40
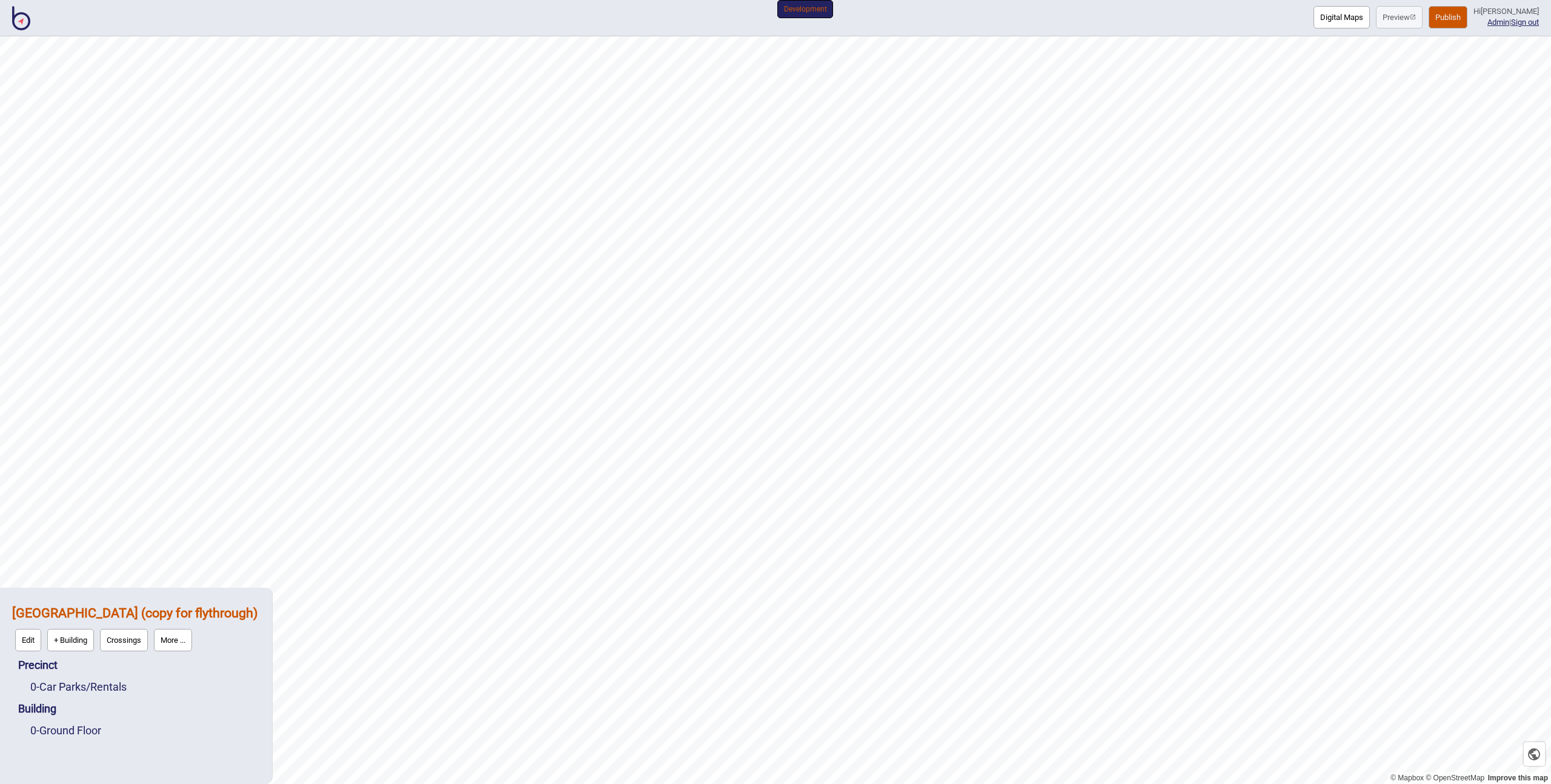
click at [1454, 17] on button "Publish" at bounding box center [1448, 17] width 39 height 23
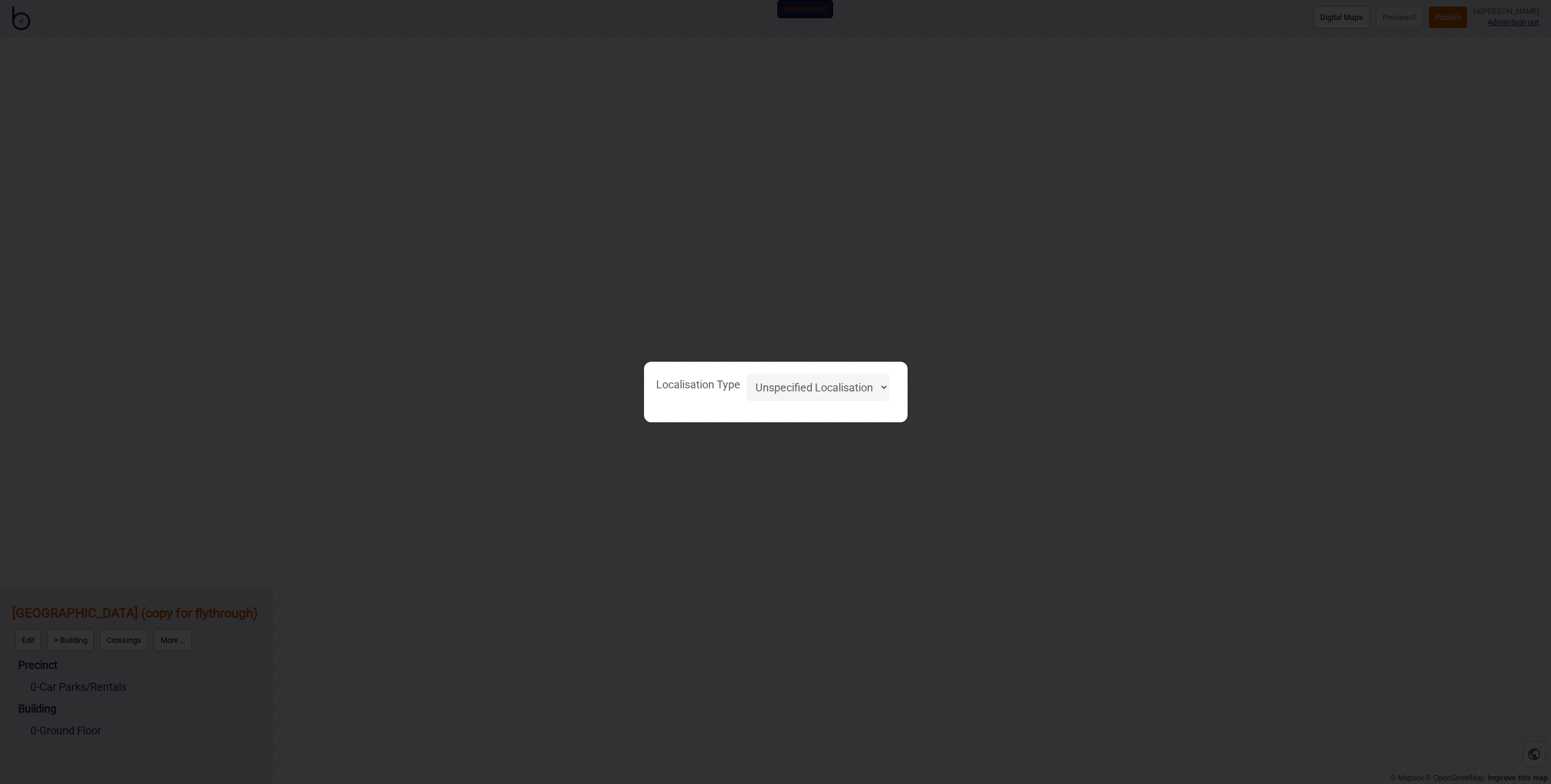
click at [794, 387] on select "Unspecified Localisation Beacons Hyperlocal None" at bounding box center [818, 388] width 143 height 28
select select "Unspecified"
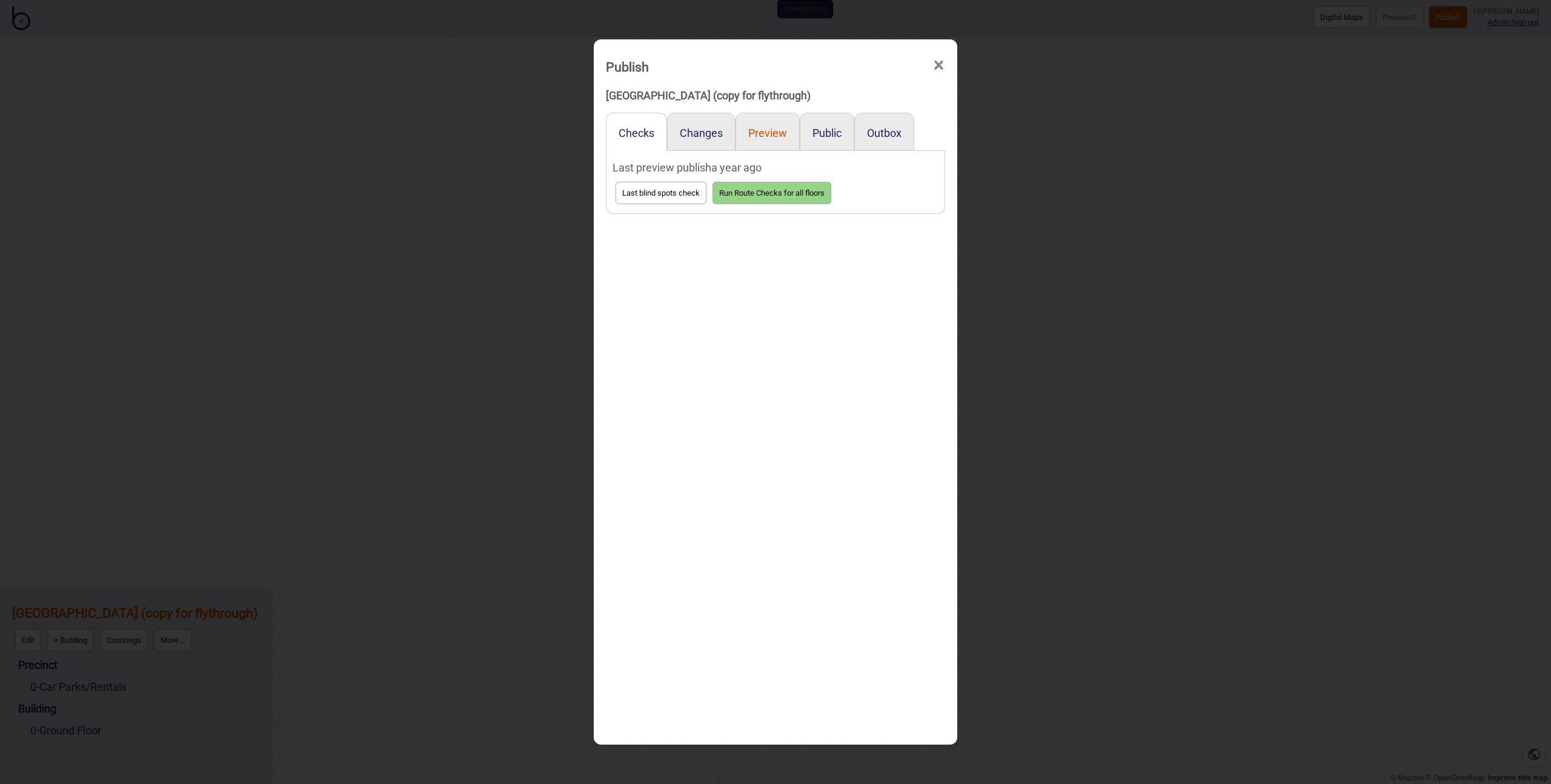
click at [772, 131] on button "Preview" at bounding box center [768, 133] width 39 height 12
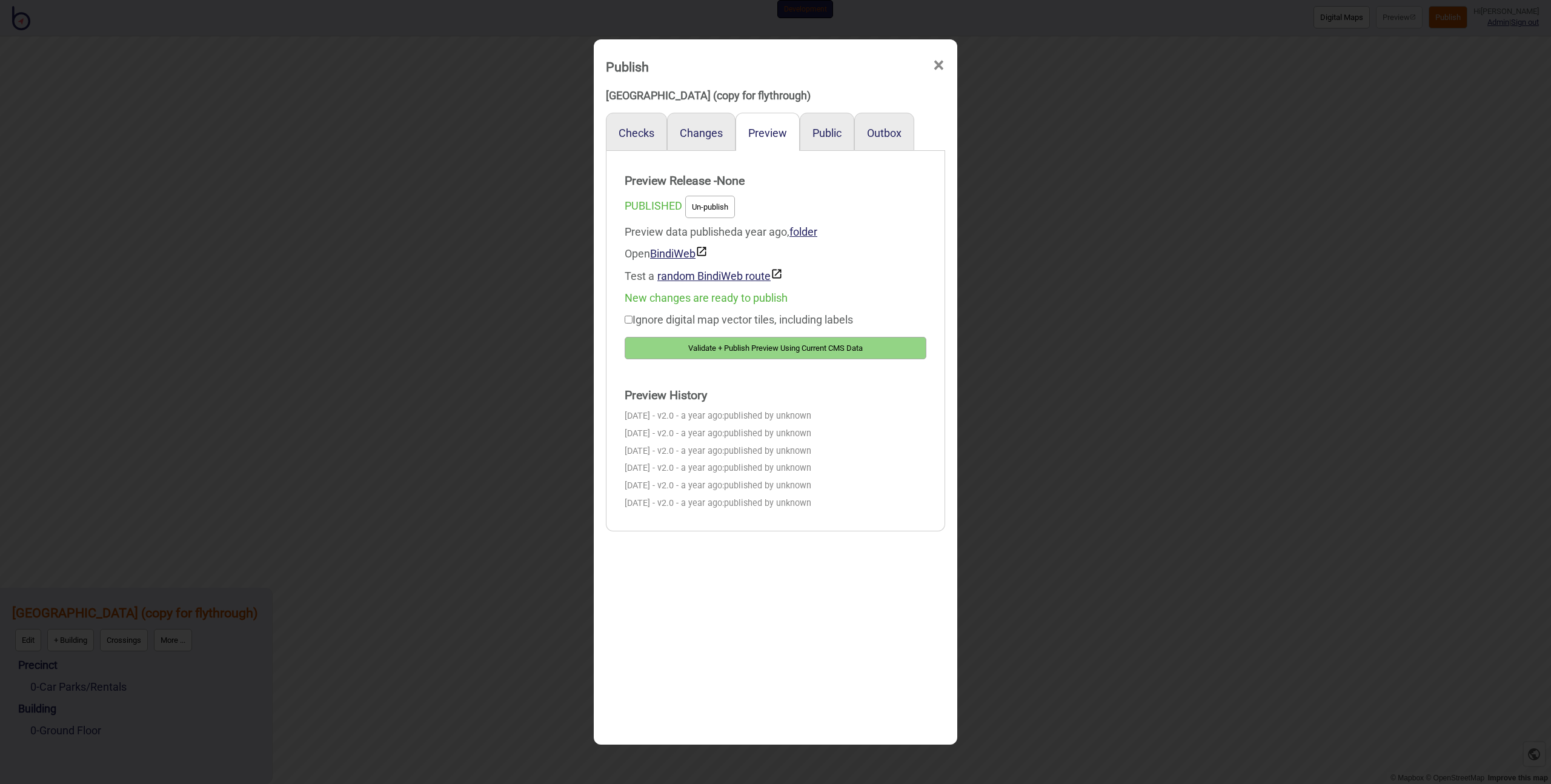
click at [704, 351] on button "Validate + Publish Preview Using Current CMS Data" at bounding box center [775, 348] width 302 height 23
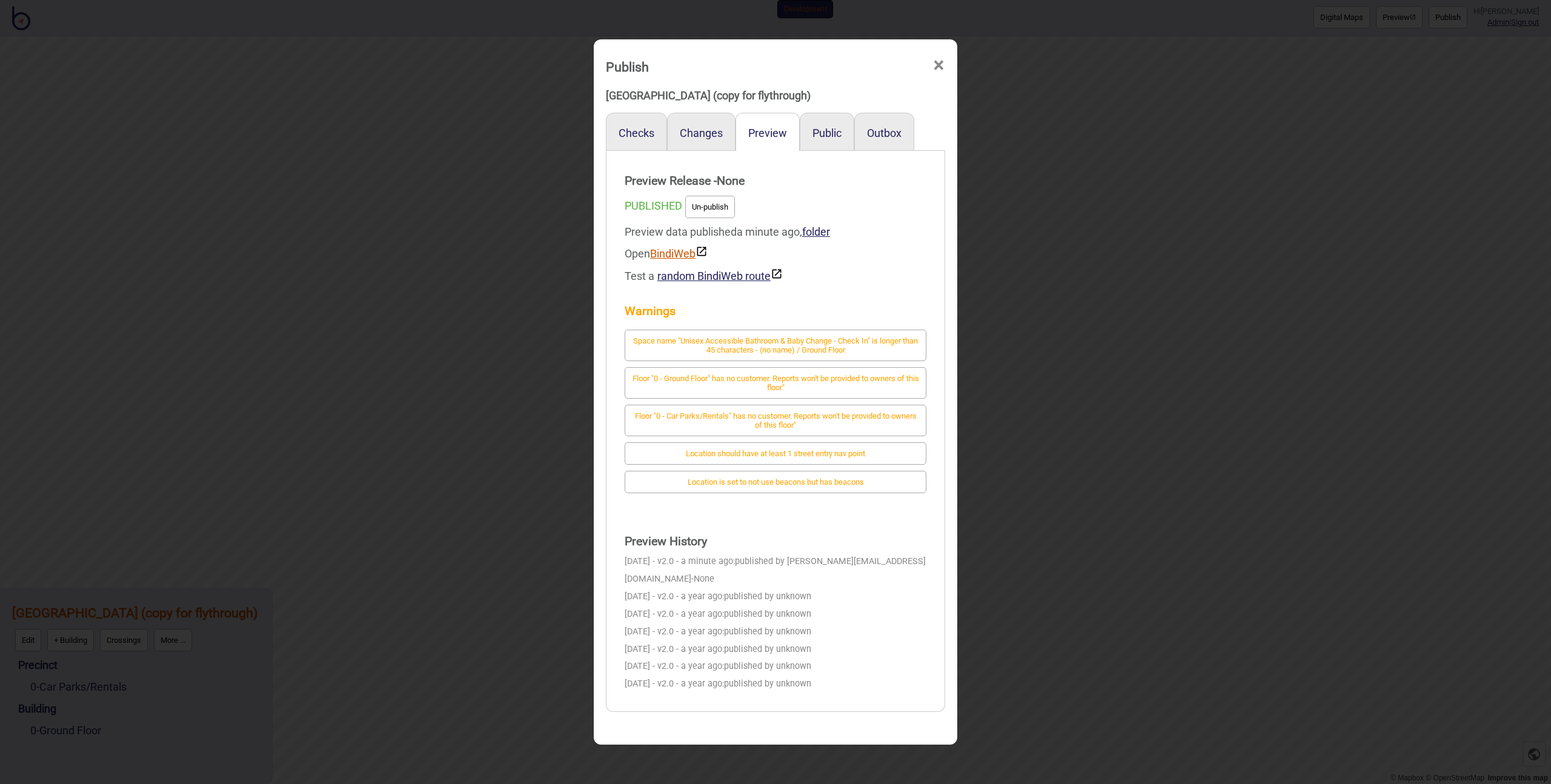
click at [662, 259] on link "BindiWeb" at bounding box center [679, 253] width 58 height 12
